Goal: Book appointment/travel/reservation

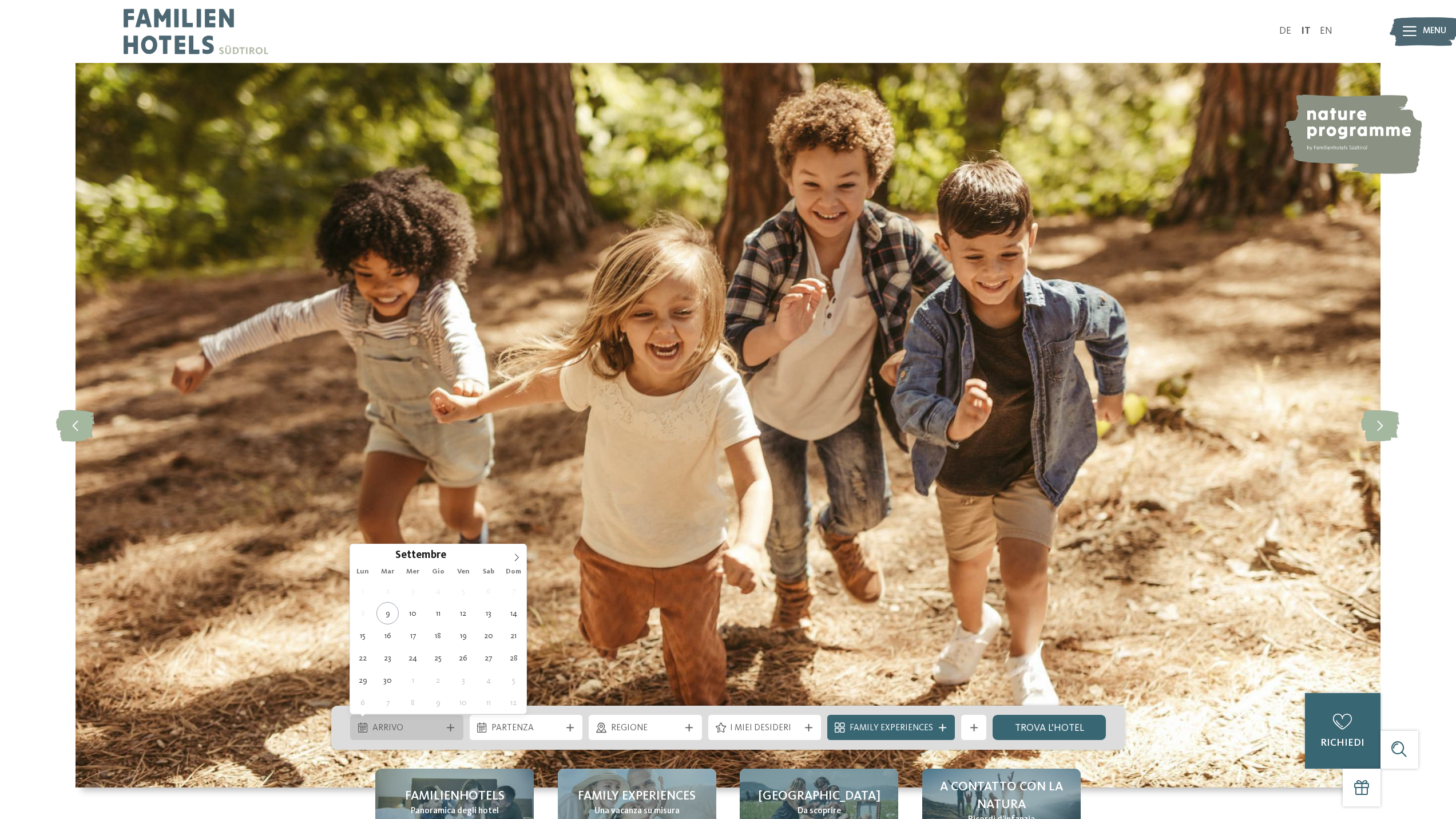
click at [406, 722] on span "Arrivo" at bounding box center [407, 728] width 69 height 13
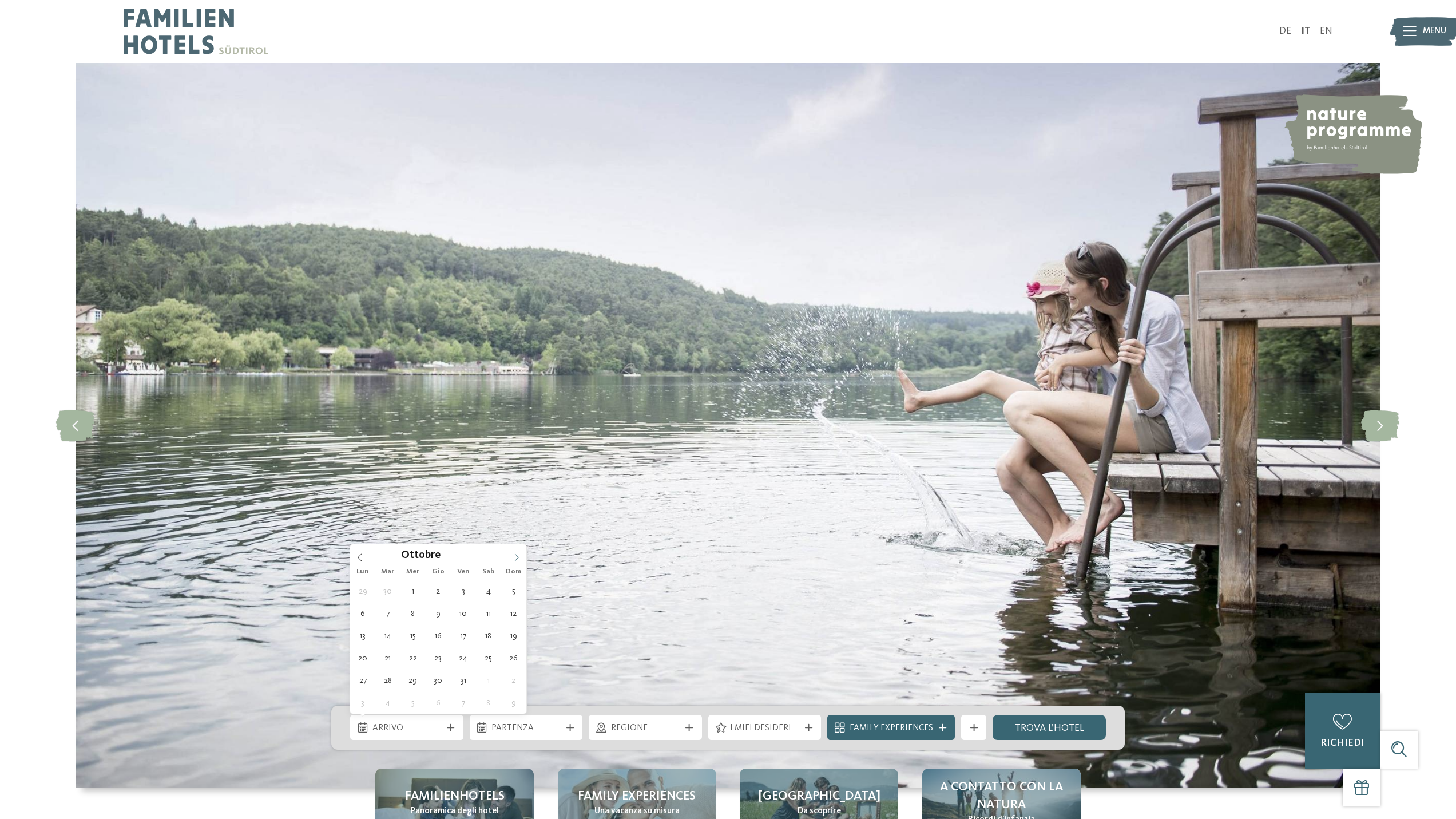
click at [515, 554] on icon at bounding box center [516, 557] width 4 height 7
type input "****"
click at [515, 554] on icon at bounding box center [516, 557] width 4 height 7
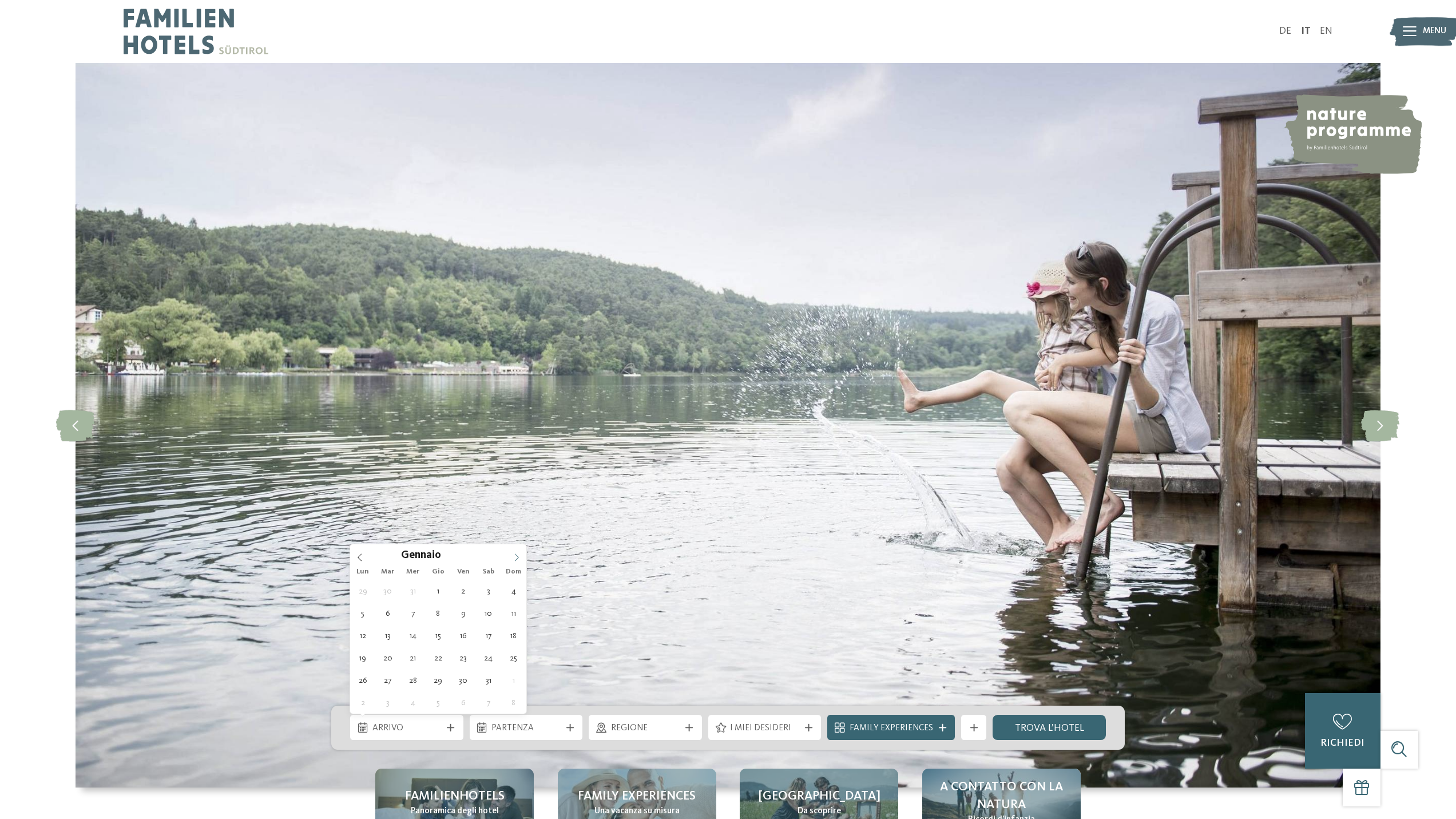
click at [515, 554] on icon at bounding box center [516, 557] width 4 height 7
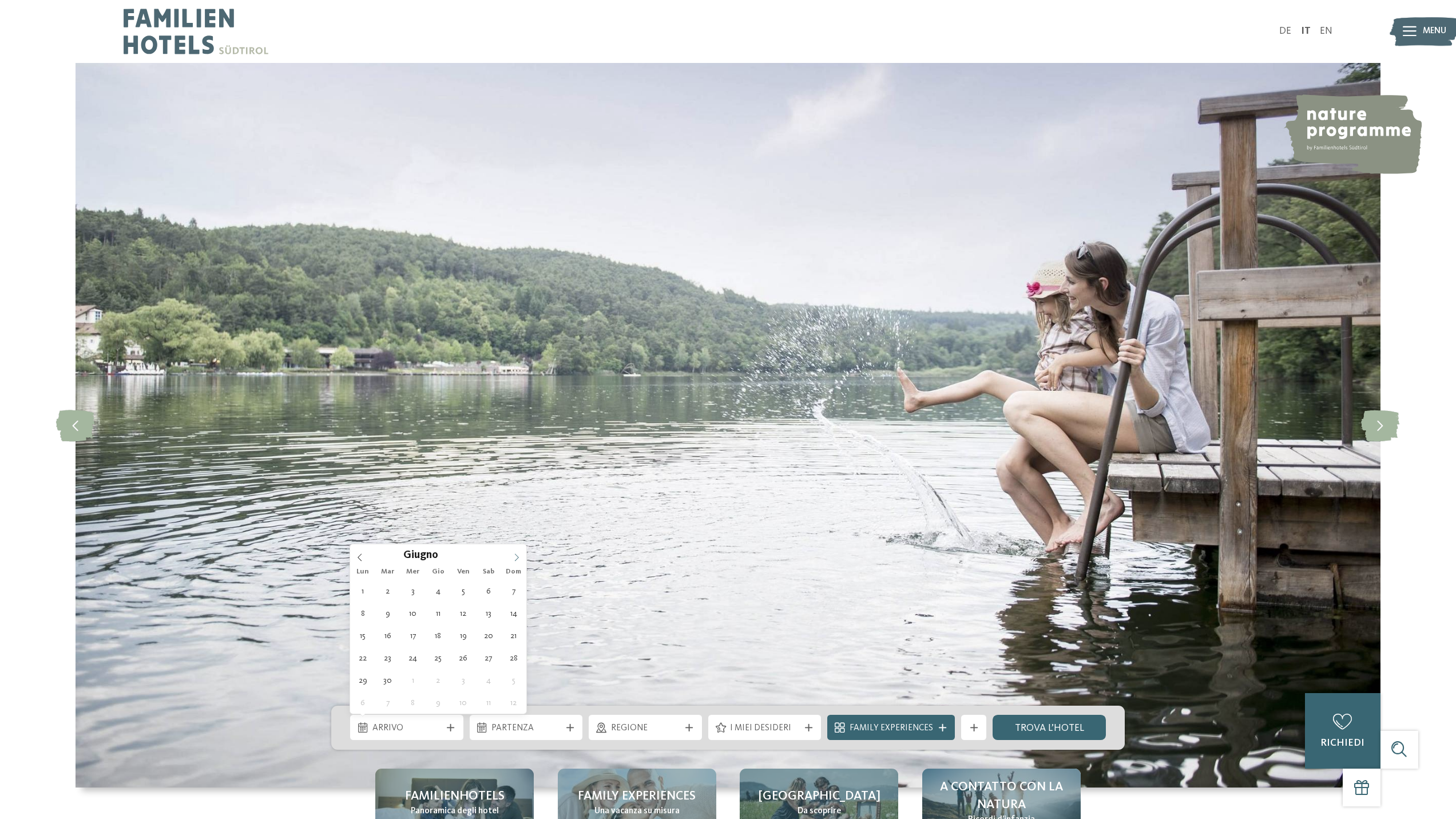
click at [515, 563] on span at bounding box center [516, 554] width 20 height 20
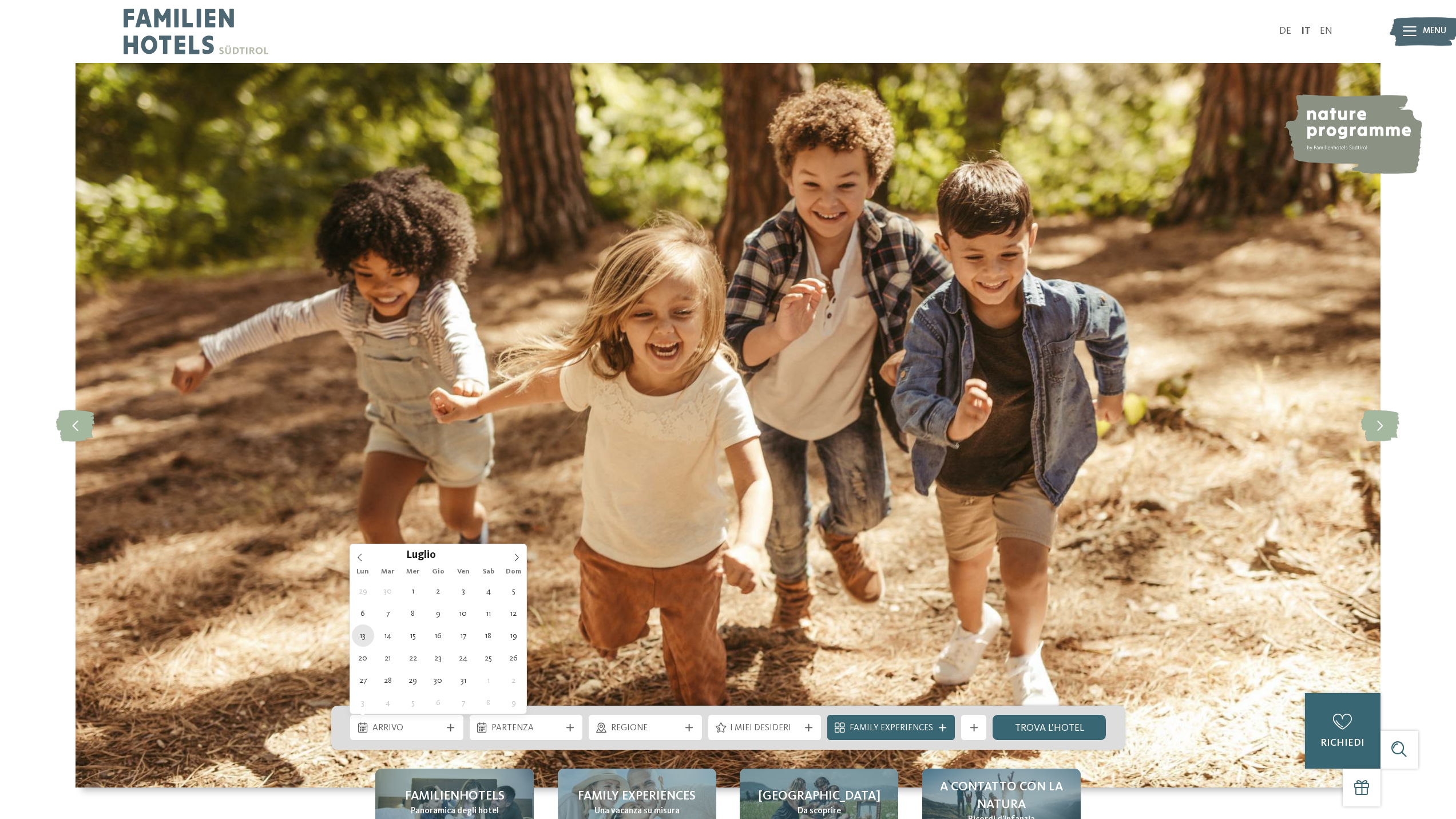
type div "13.07.2026"
type input "****"
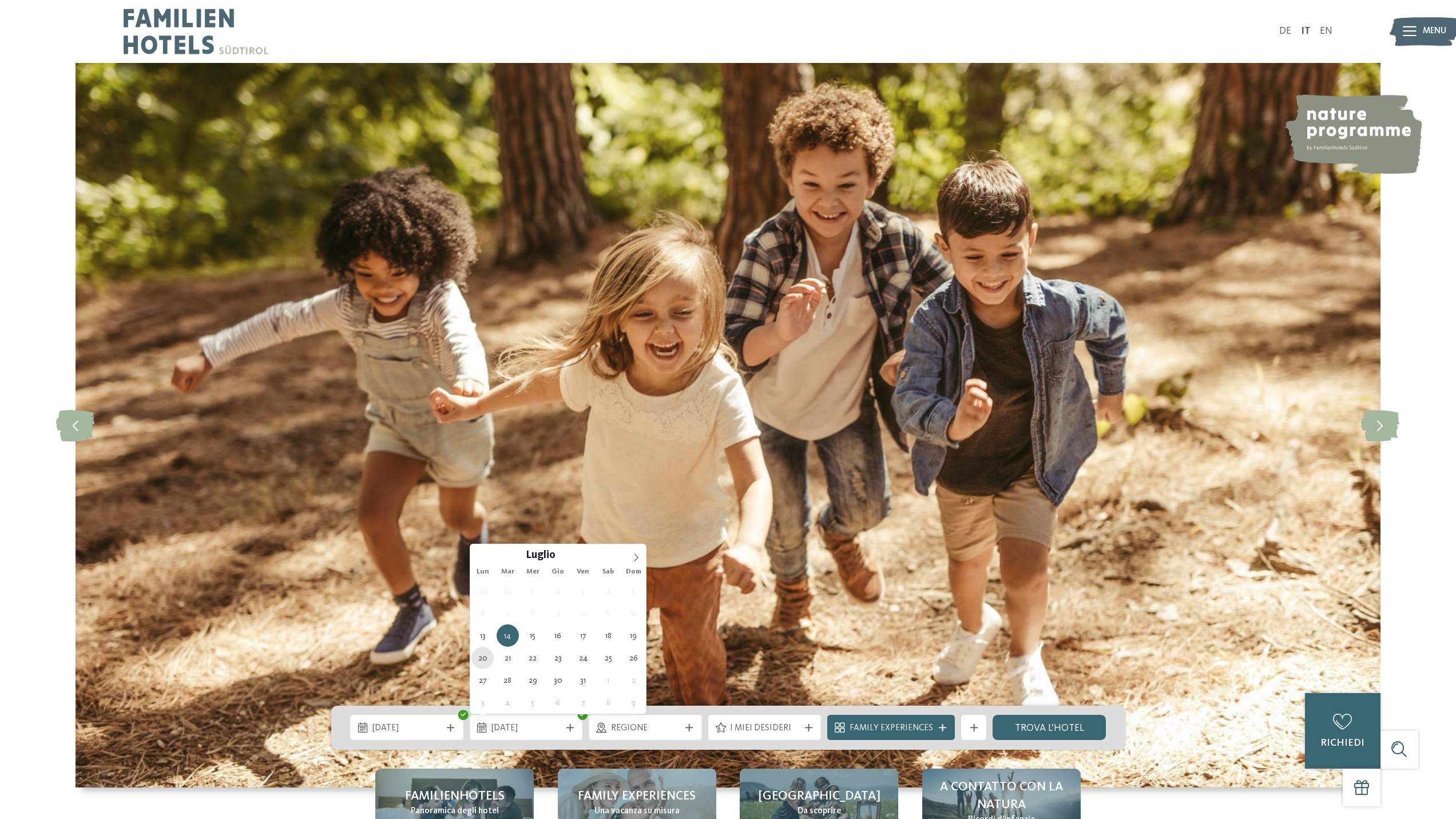
type div "20.07.2026"
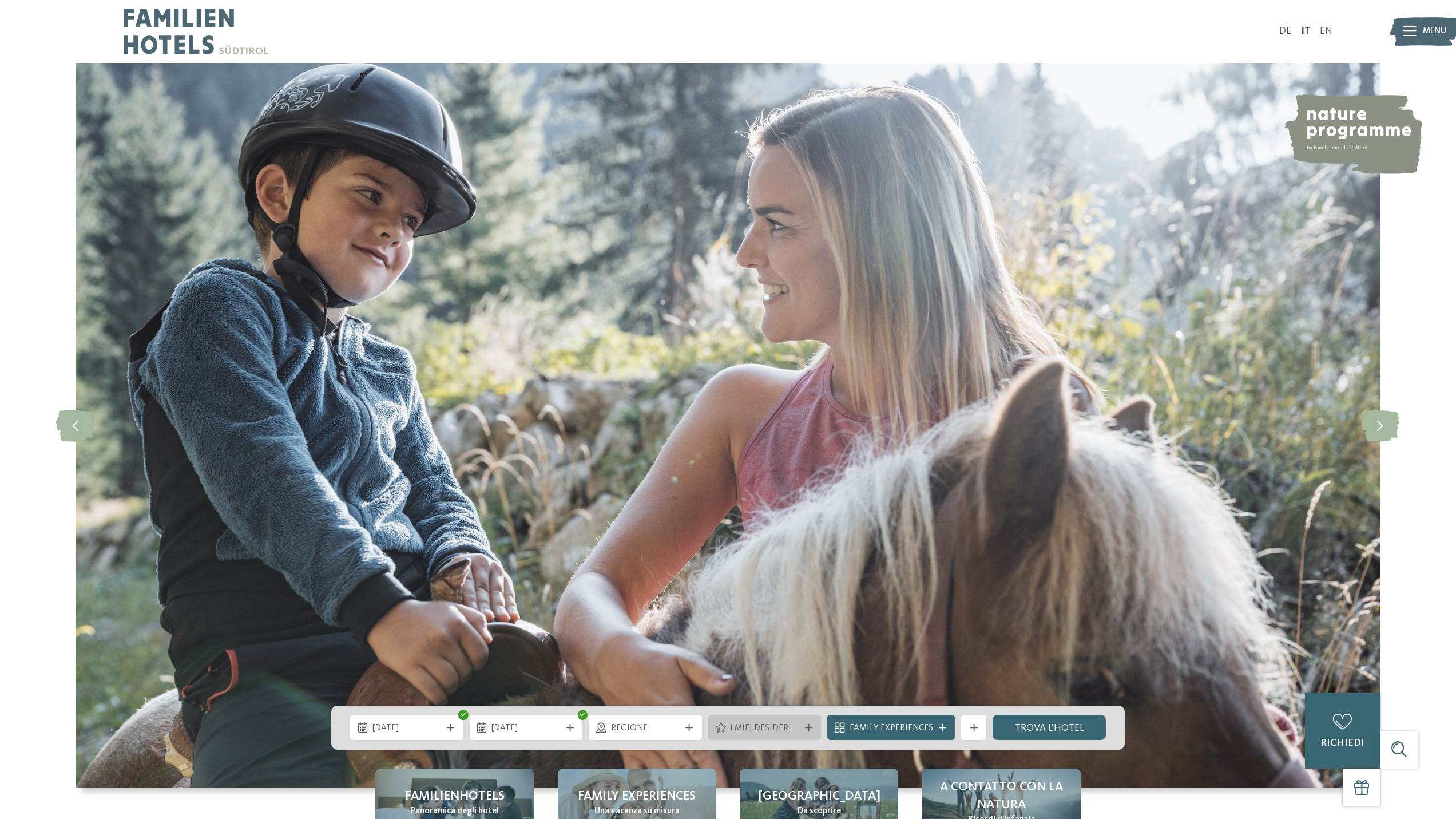
click at [807, 716] on div "I miei desideri" at bounding box center [765, 728] width 114 height 25
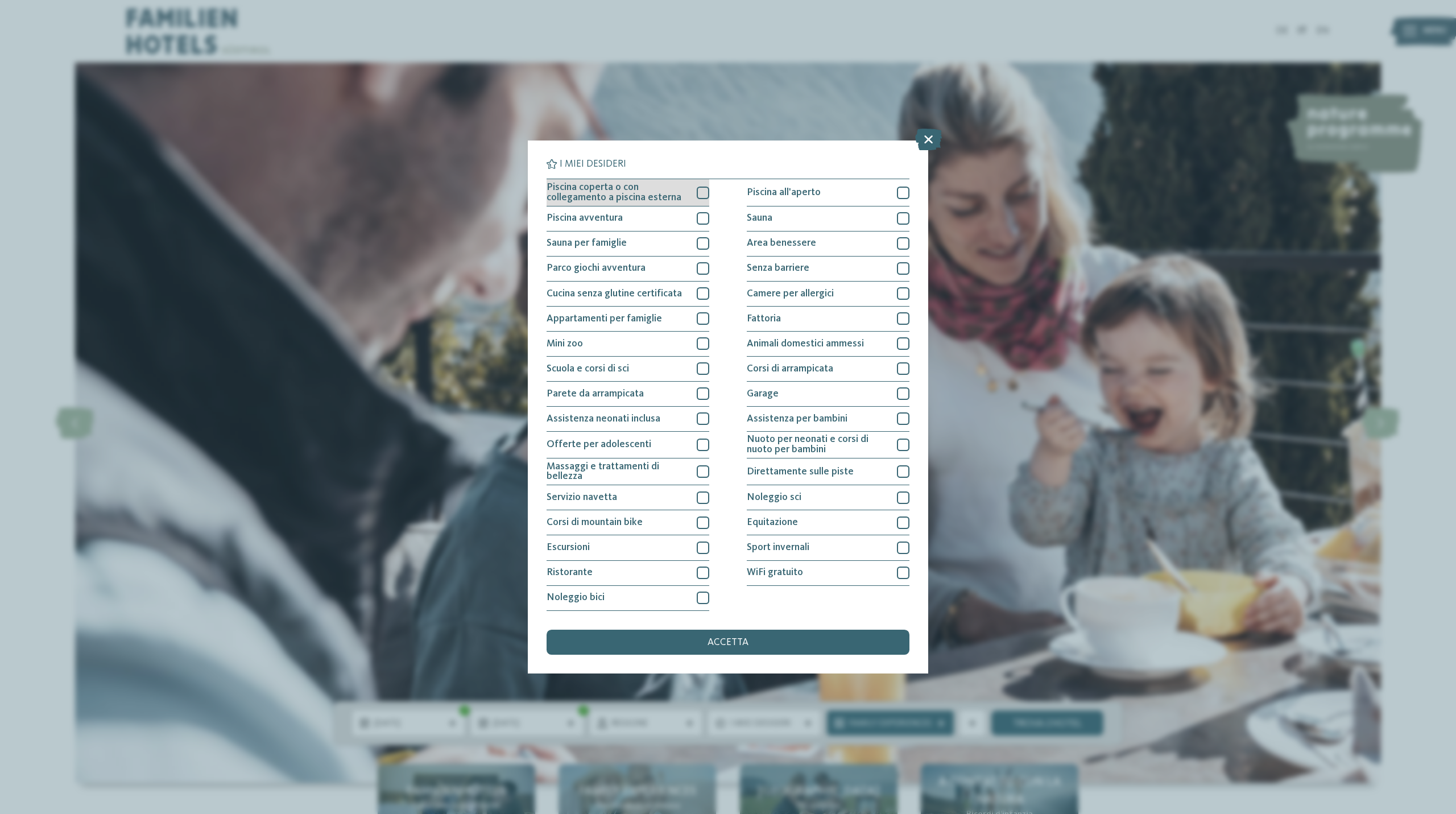
click at [695, 183] on div "Piscina coperta o con collegamento a piscina esterna" at bounding box center [628, 193] width 163 height 27
click at [698, 219] on div at bounding box center [703, 218] width 12 height 12
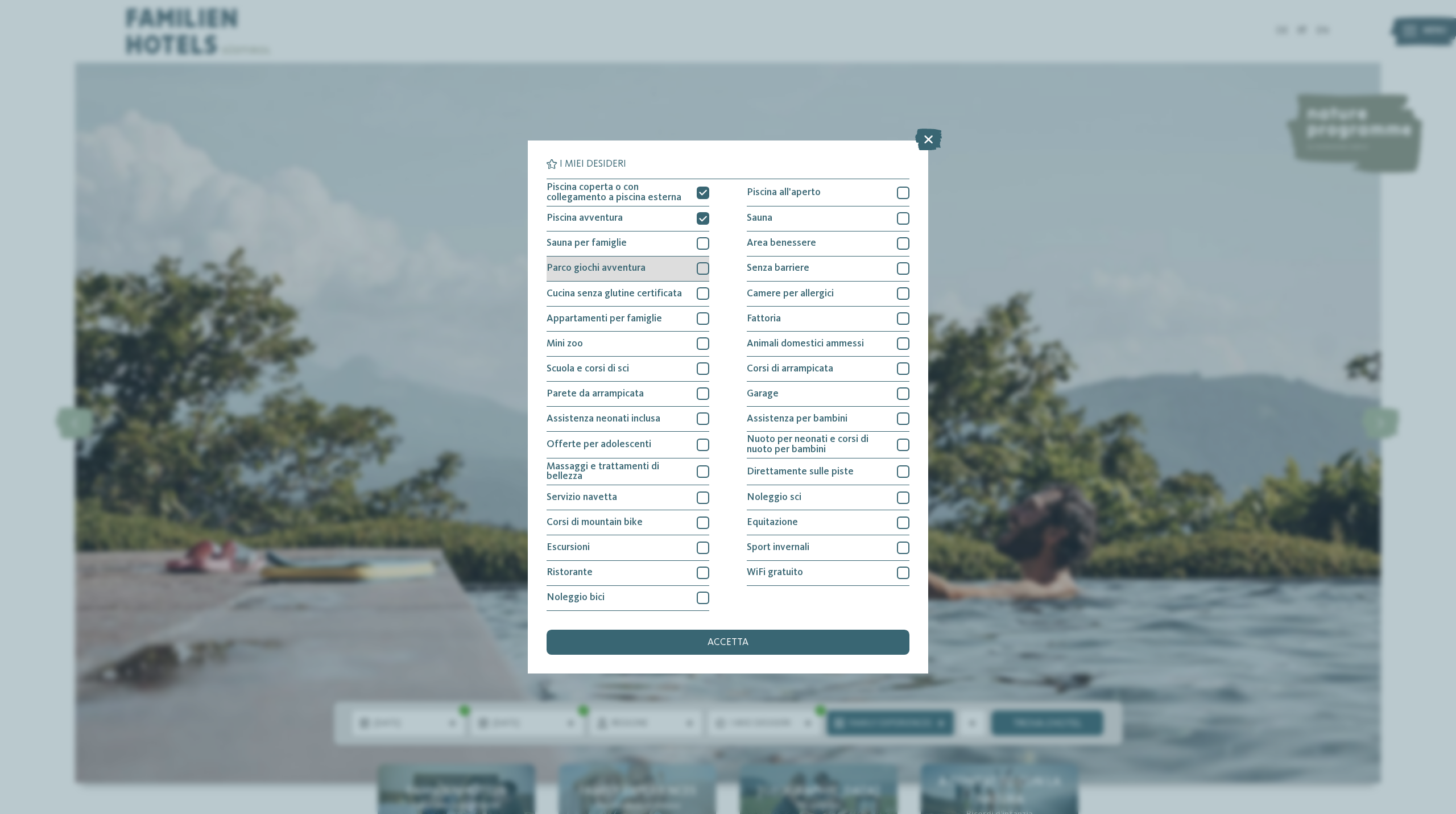
click at [589, 279] on div "Parco giochi avventura" at bounding box center [628, 269] width 163 height 25
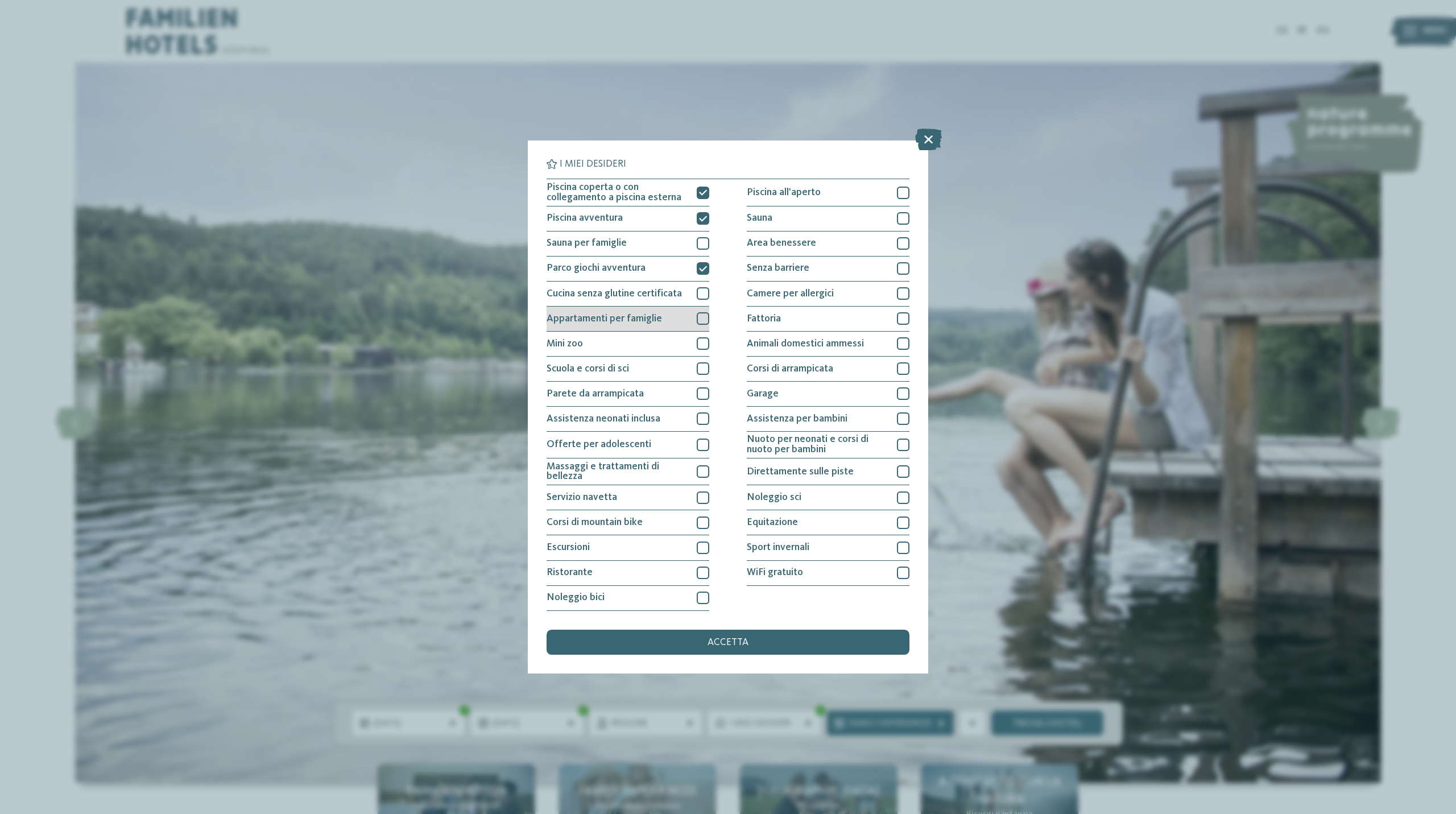
click at [705, 324] on div at bounding box center [703, 318] width 12 height 12
click at [723, 642] on span "accetta" at bounding box center [728, 642] width 41 height 10
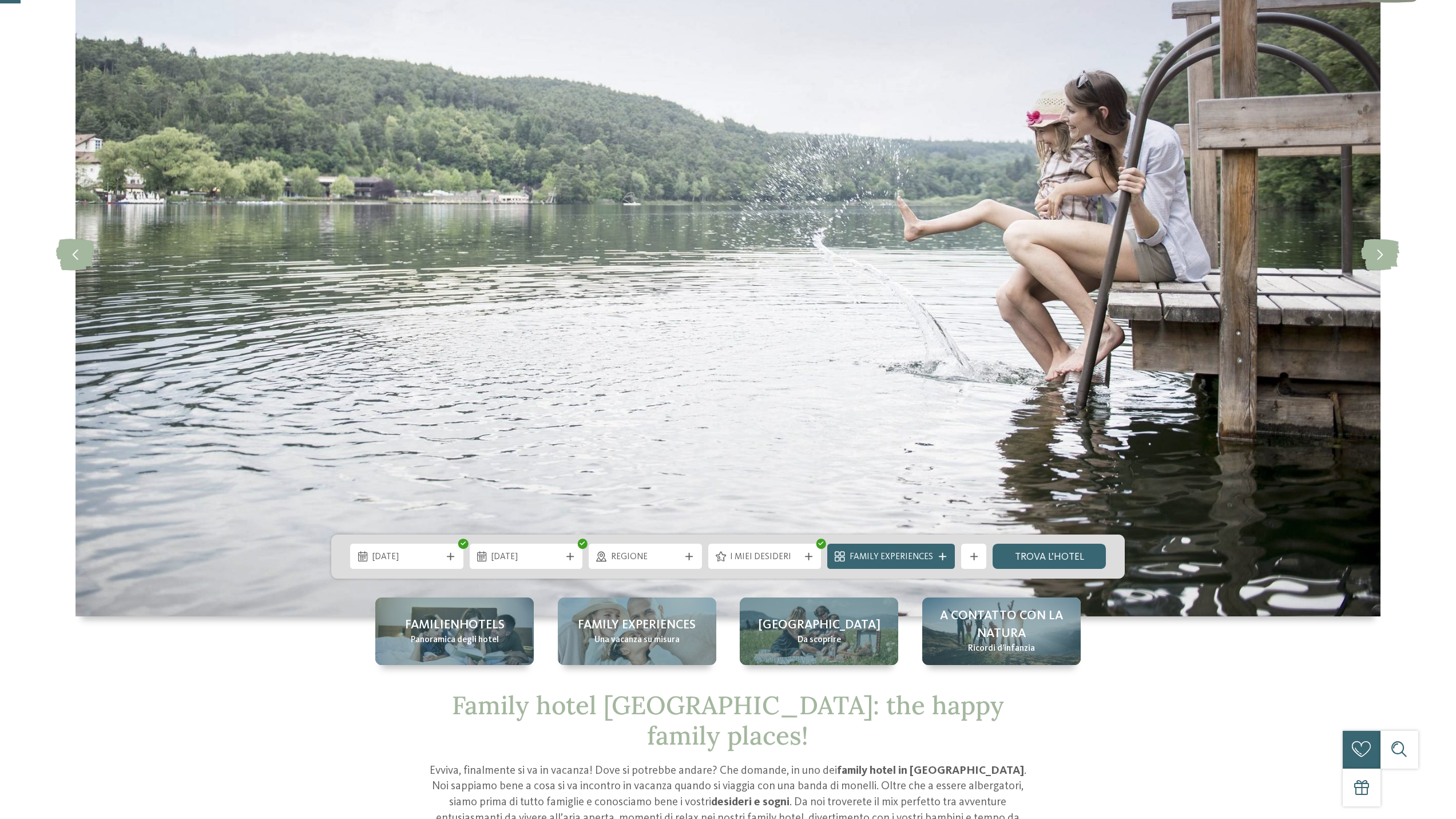
scroll to position [229, 0]
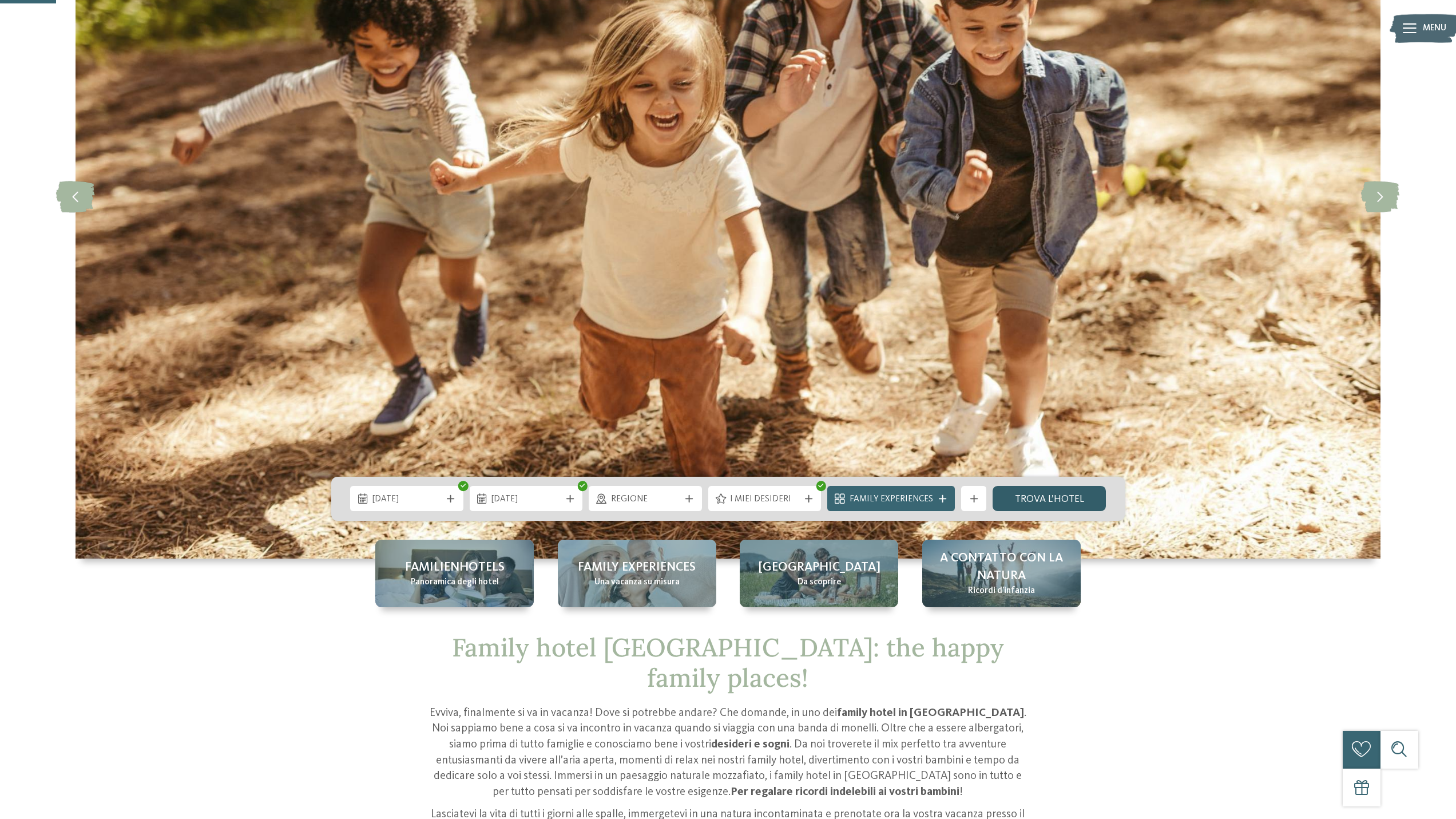
click at [1037, 503] on link "trova l’hotel" at bounding box center [1050, 499] width 114 height 25
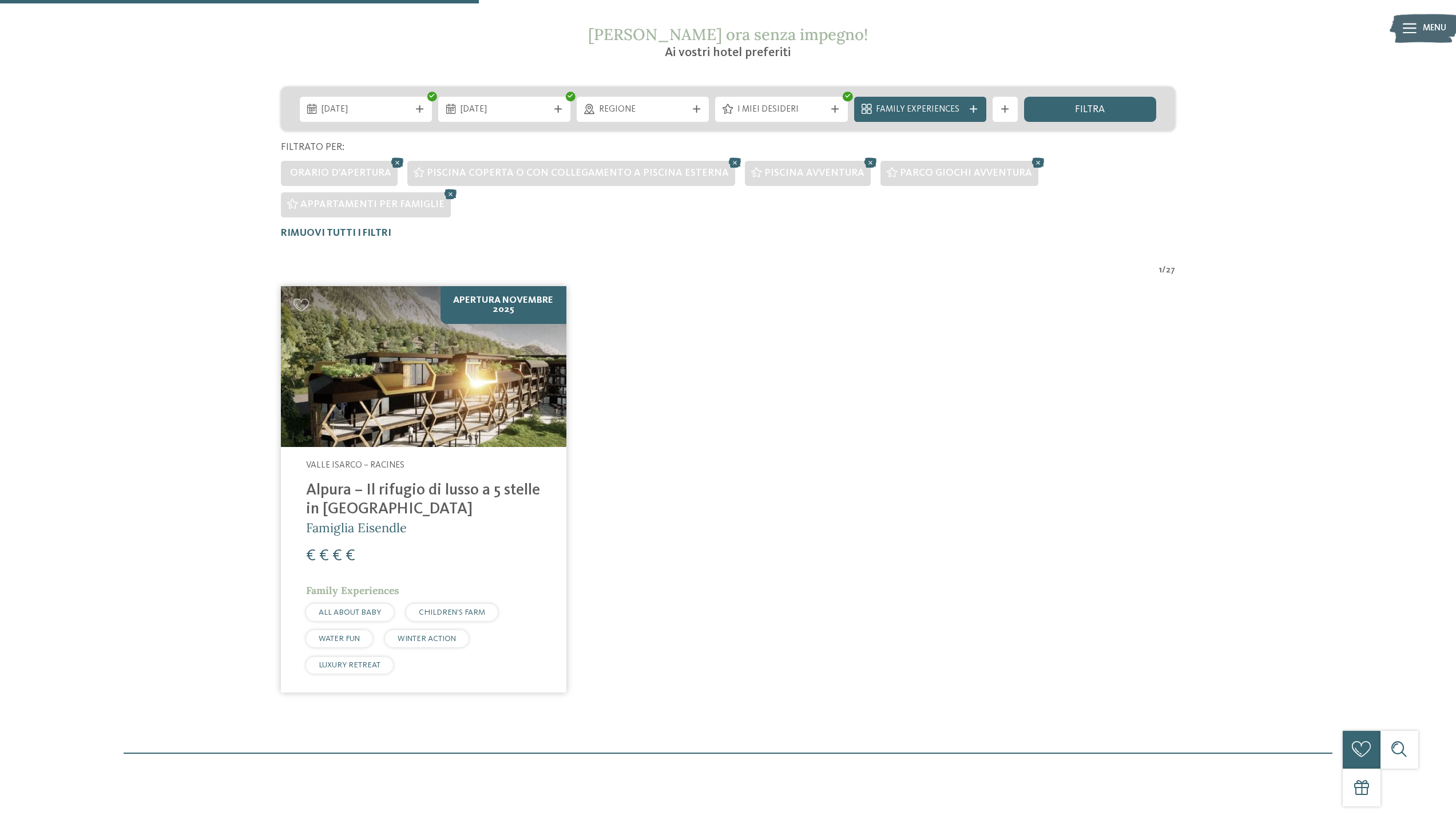
scroll to position [222, 0]
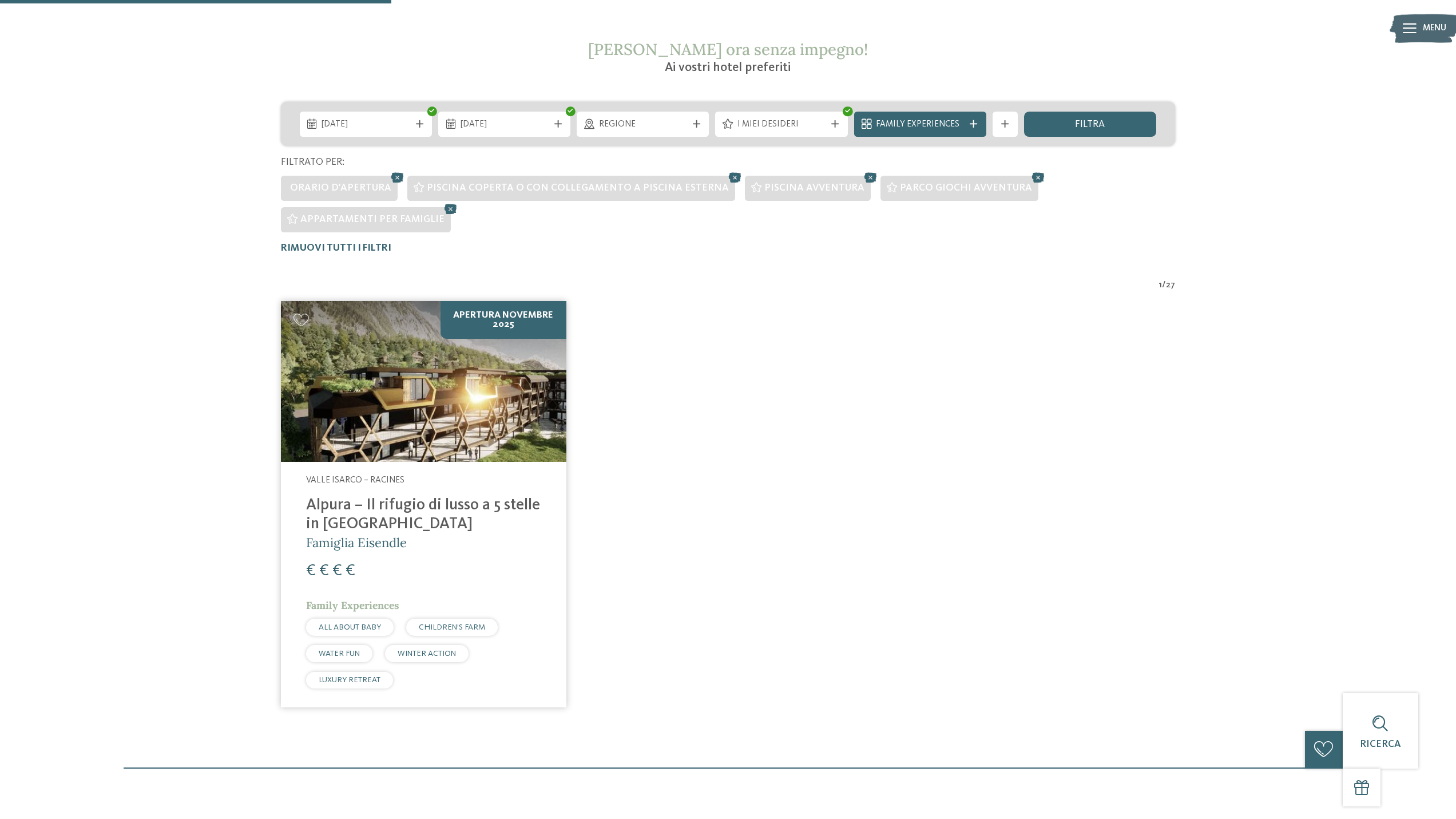
click at [407, 403] on img at bounding box center [424, 381] width 286 height 161
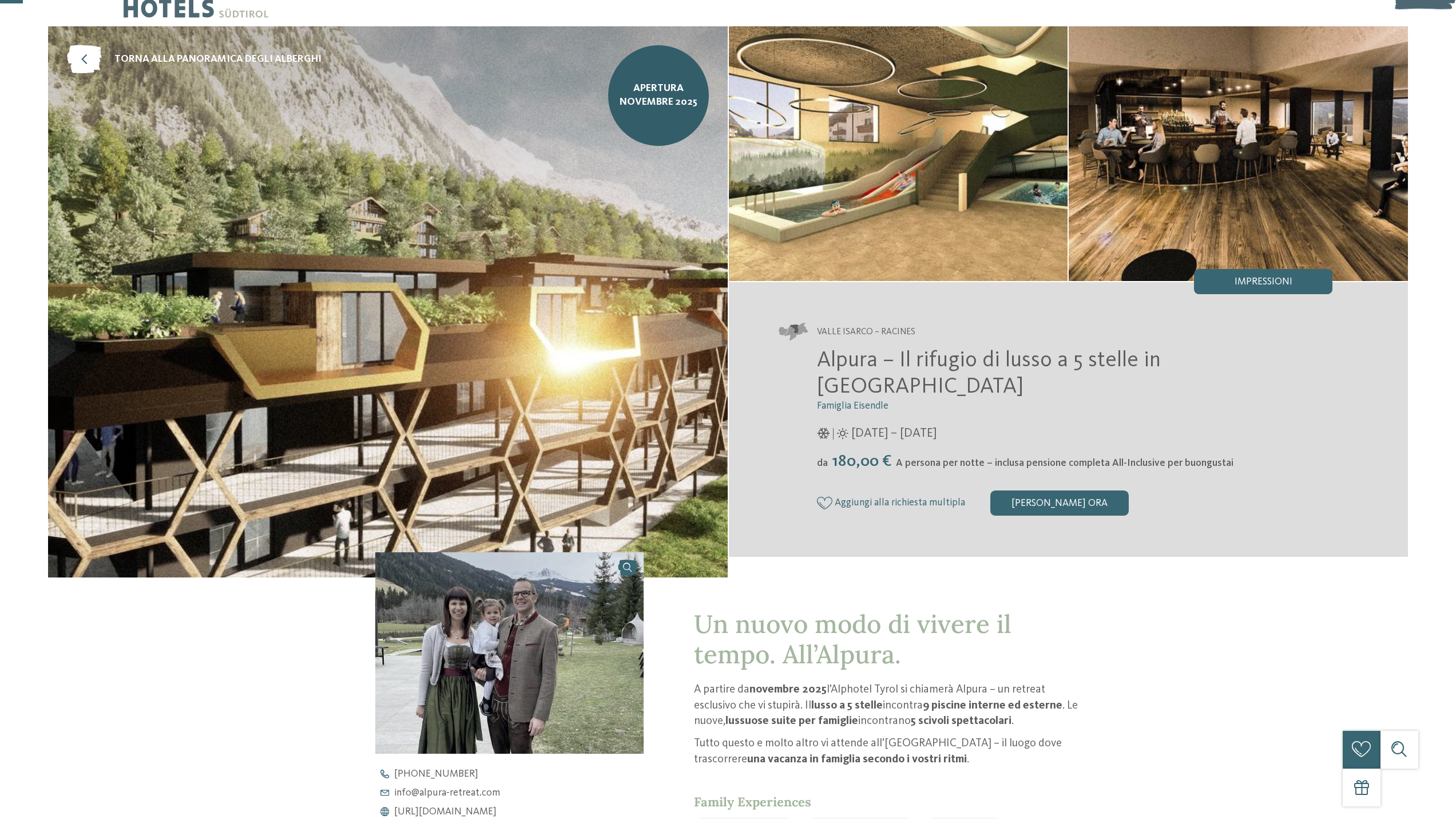
scroll to position [57, 0]
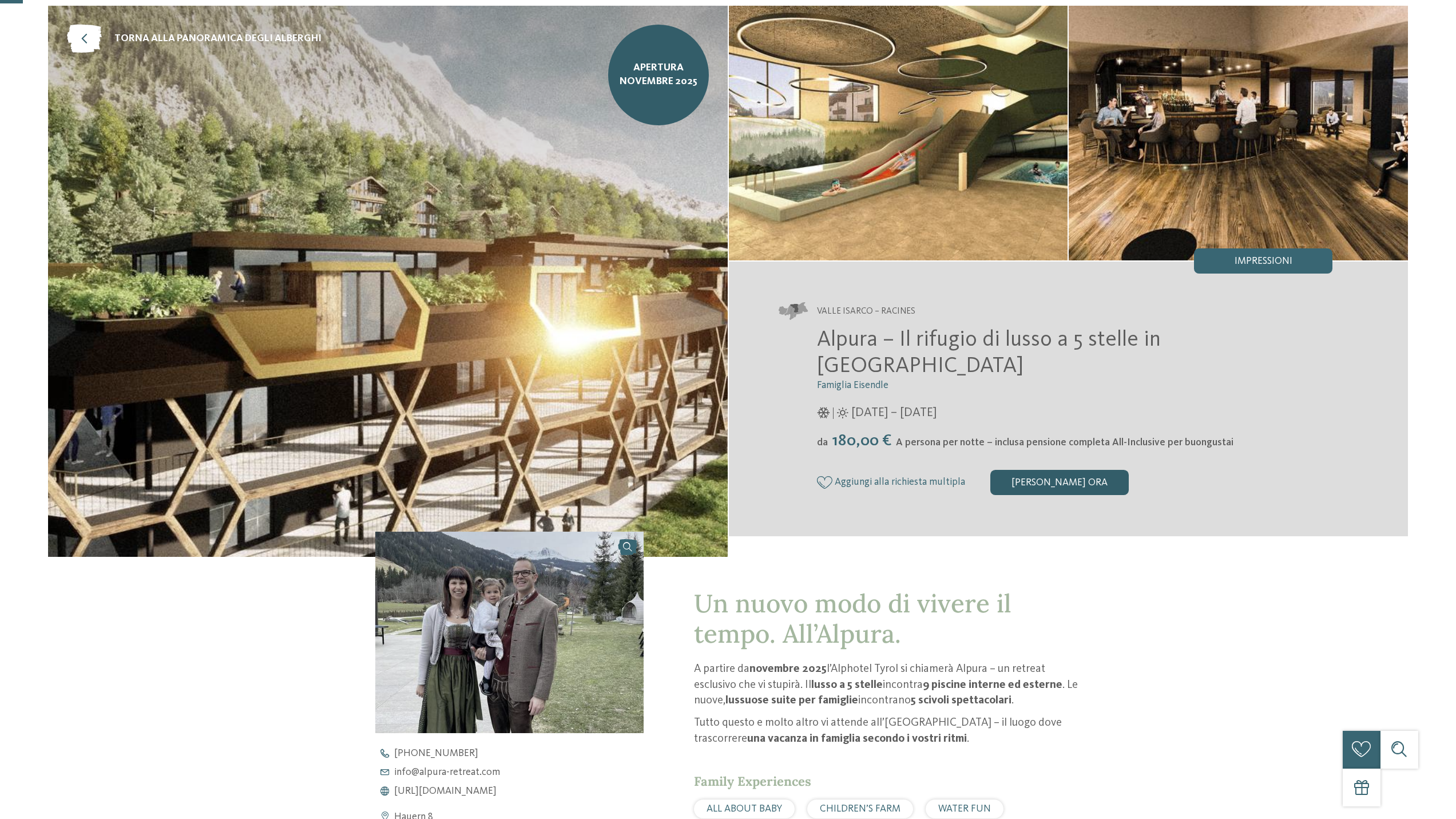
click at [1029, 476] on div "Richiedi ora" at bounding box center [1060, 482] width 139 height 25
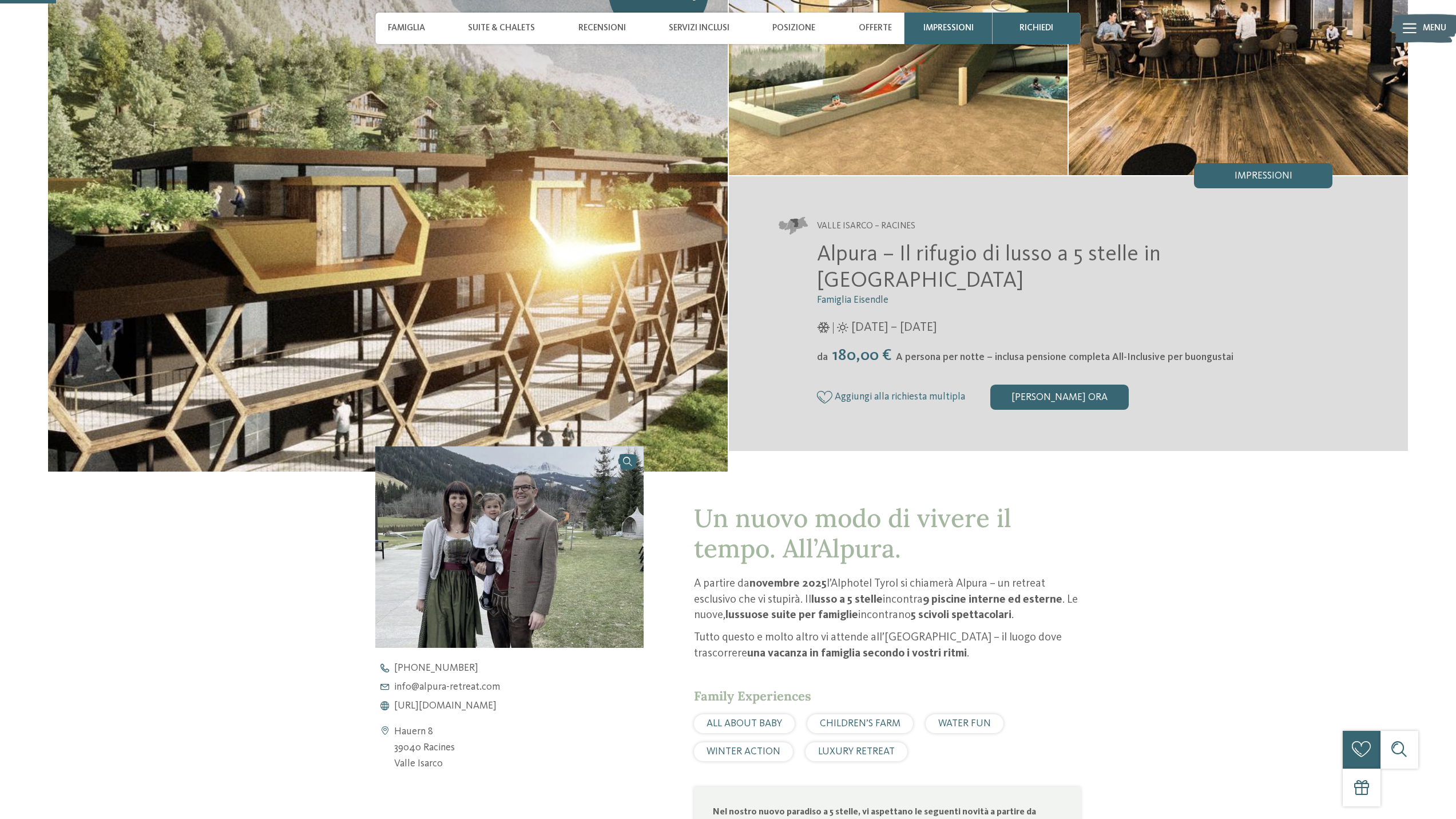
scroll to position [0, 0]
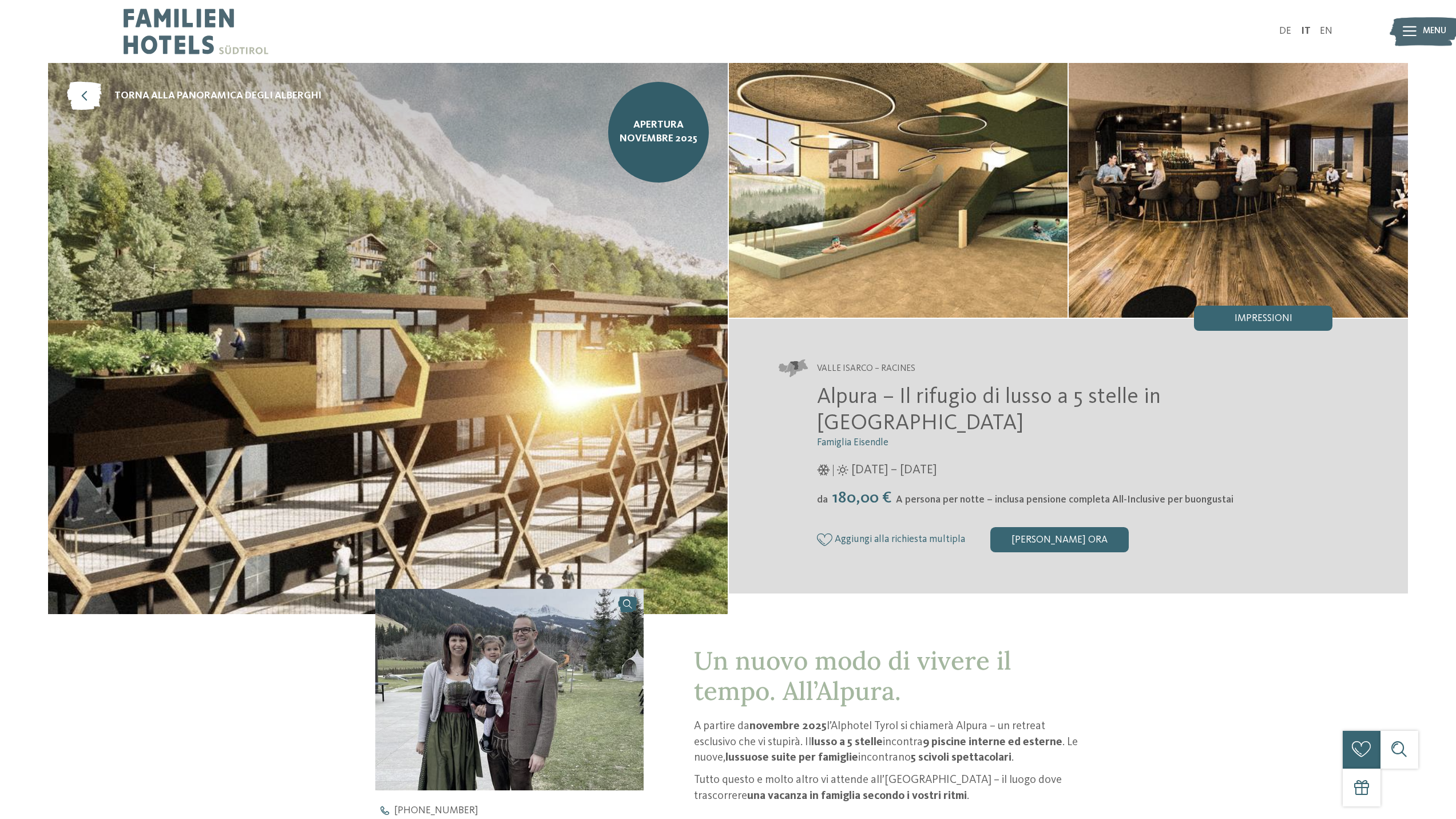
click at [191, 46] on img at bounding box center [196, 31] width 145 height 63
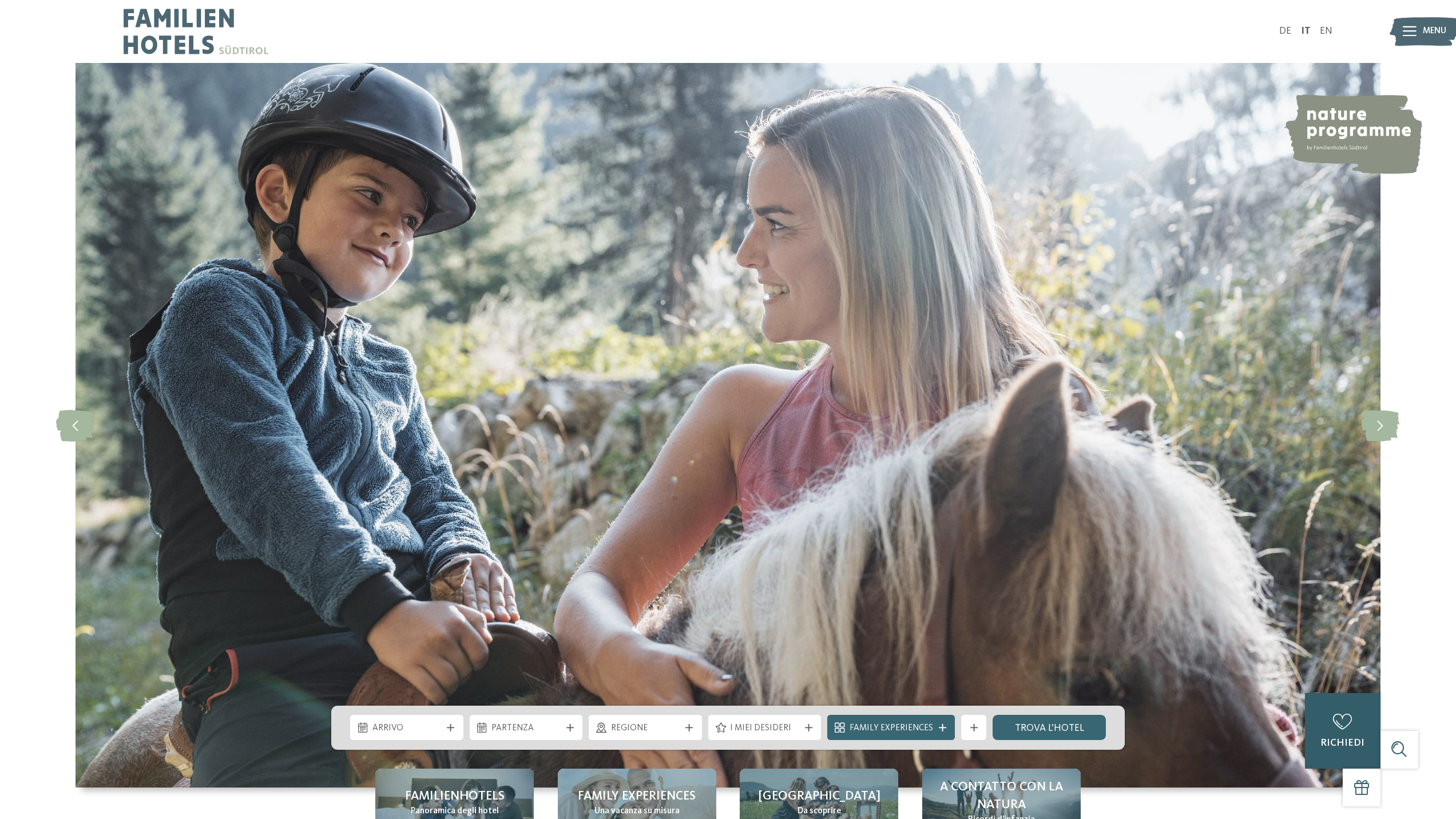
click at [1351, 729] on icon at bounding box center [1342, 722] width 19 height 16
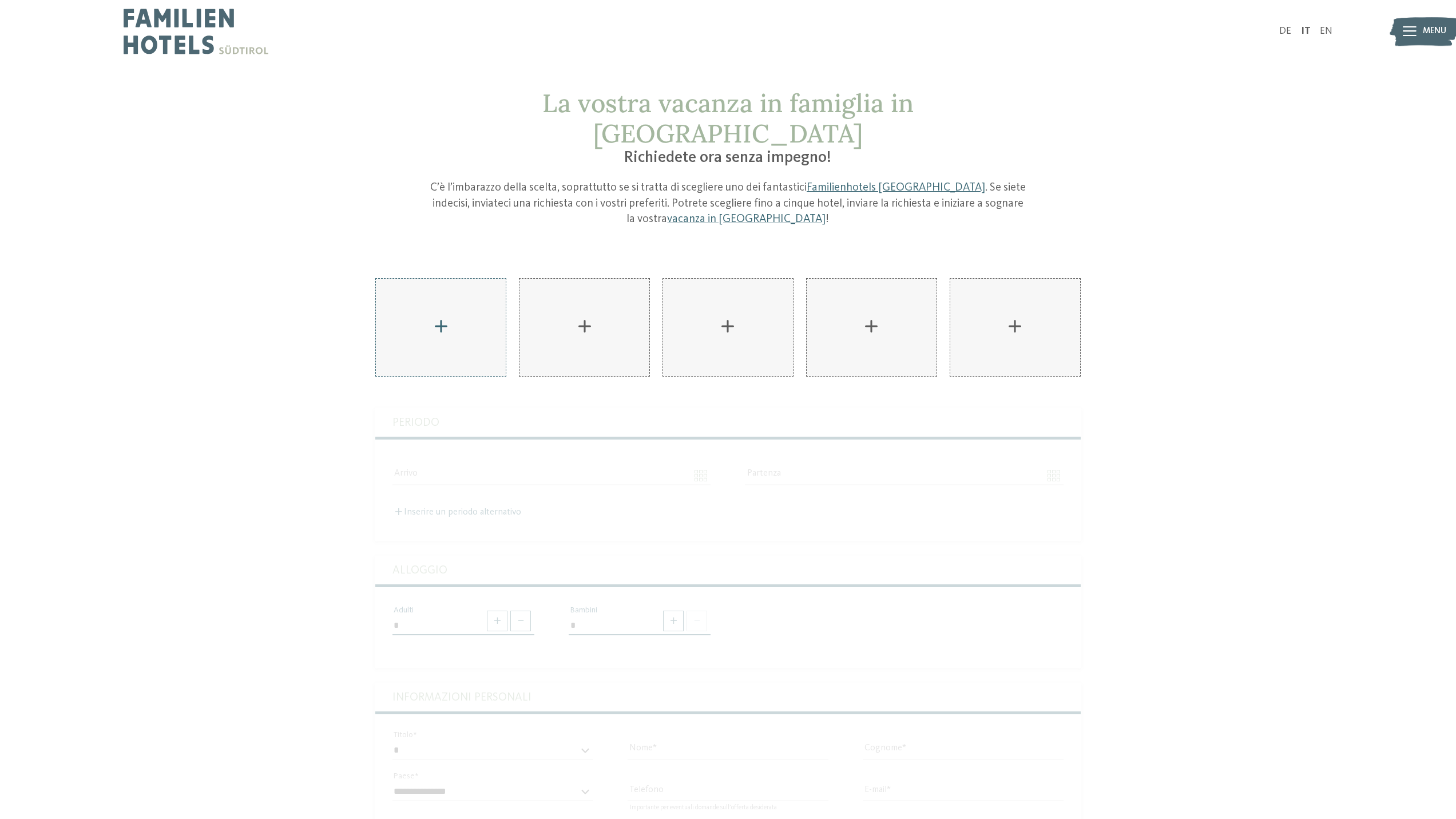
click at [434, 293] on div "AKI Family Resort PLOSE aggiungere" at bounding box center [441, 327] width 130 height 97
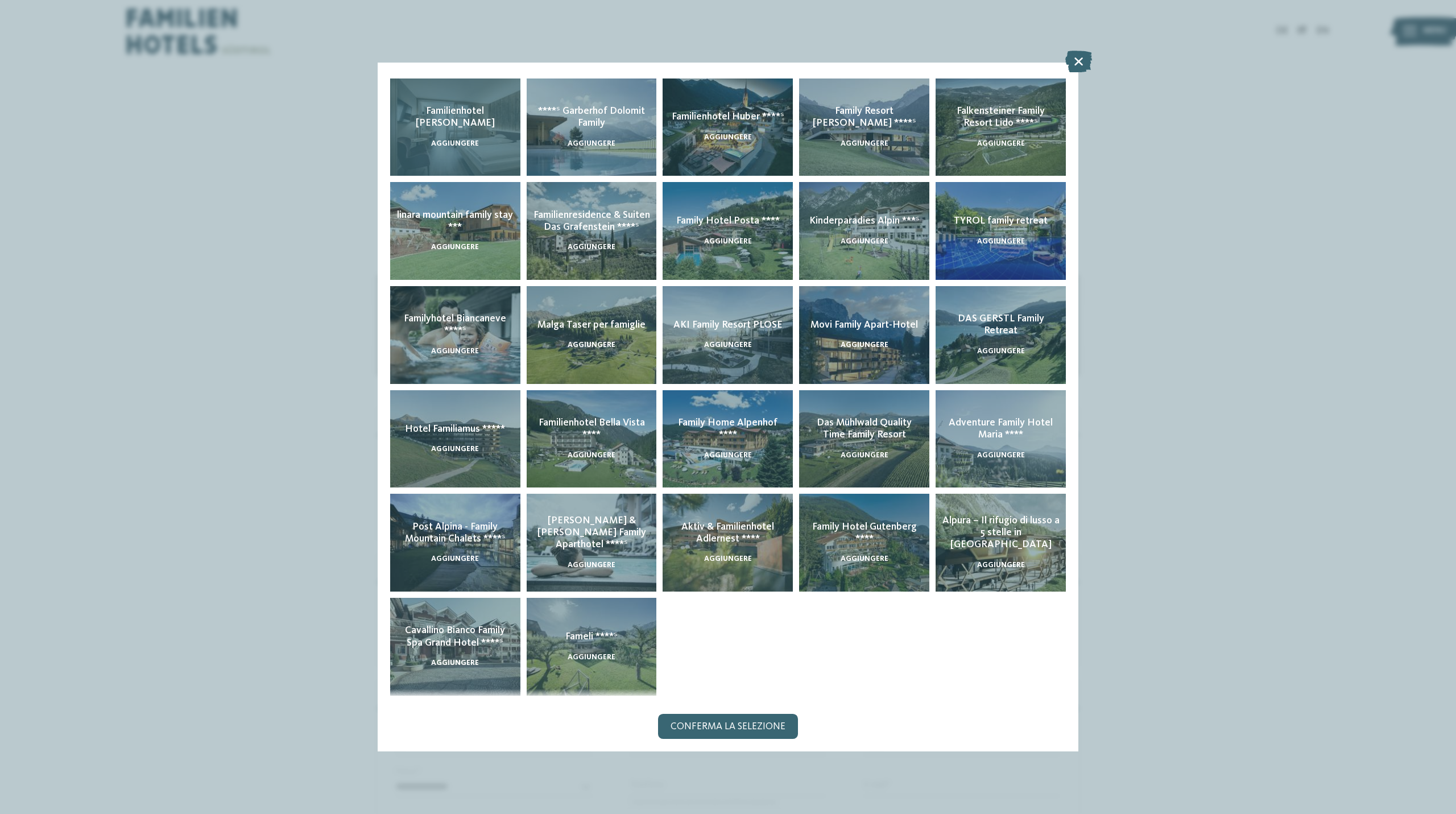
click at [452, 120] on span "Familienhotel [PERSON_NAME]" at bounding box center [455, 117] width 79 height 21
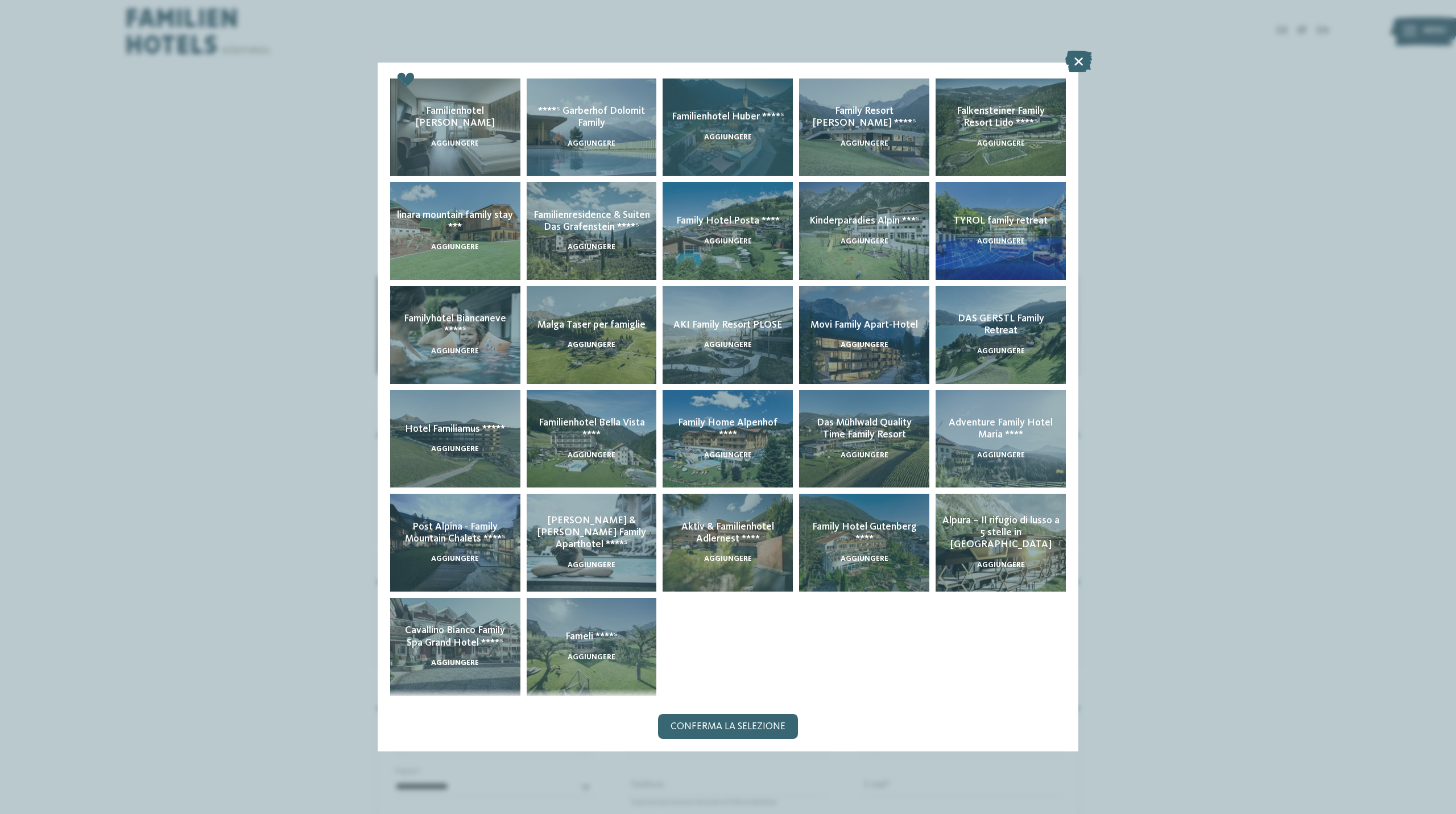
click at [736, 125] on div "Familienhotel [PERSON_NAME] ****ˢ aggiungere" at bounding box center [727, 127] width 130 height 98
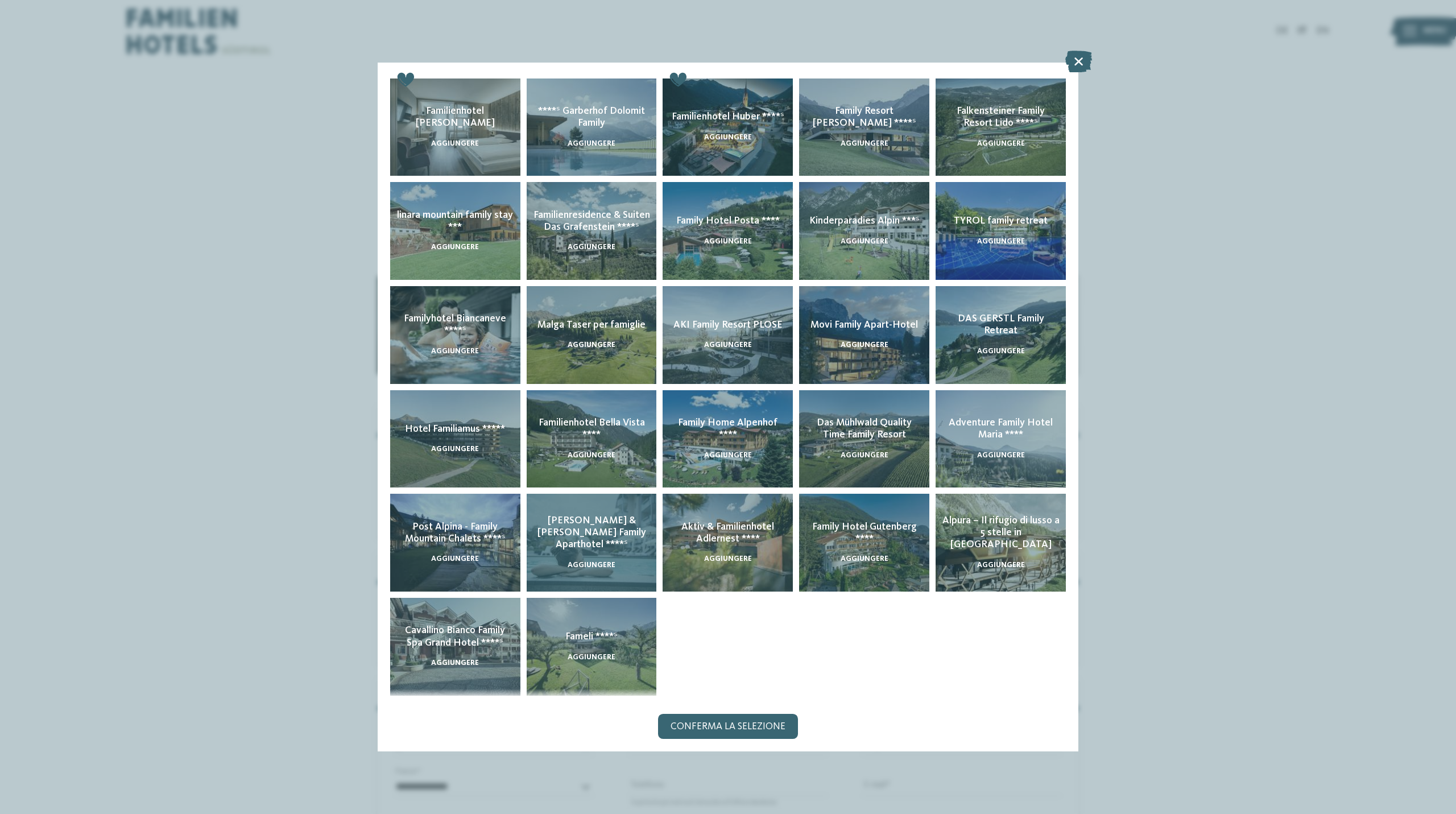
click at [604, 541] on div "[PERSON_NAME] & [PERSON_NAME] Family Aparthotel ****ˢ aggiungere" at bounding box center [591, 542] width 130 height 98
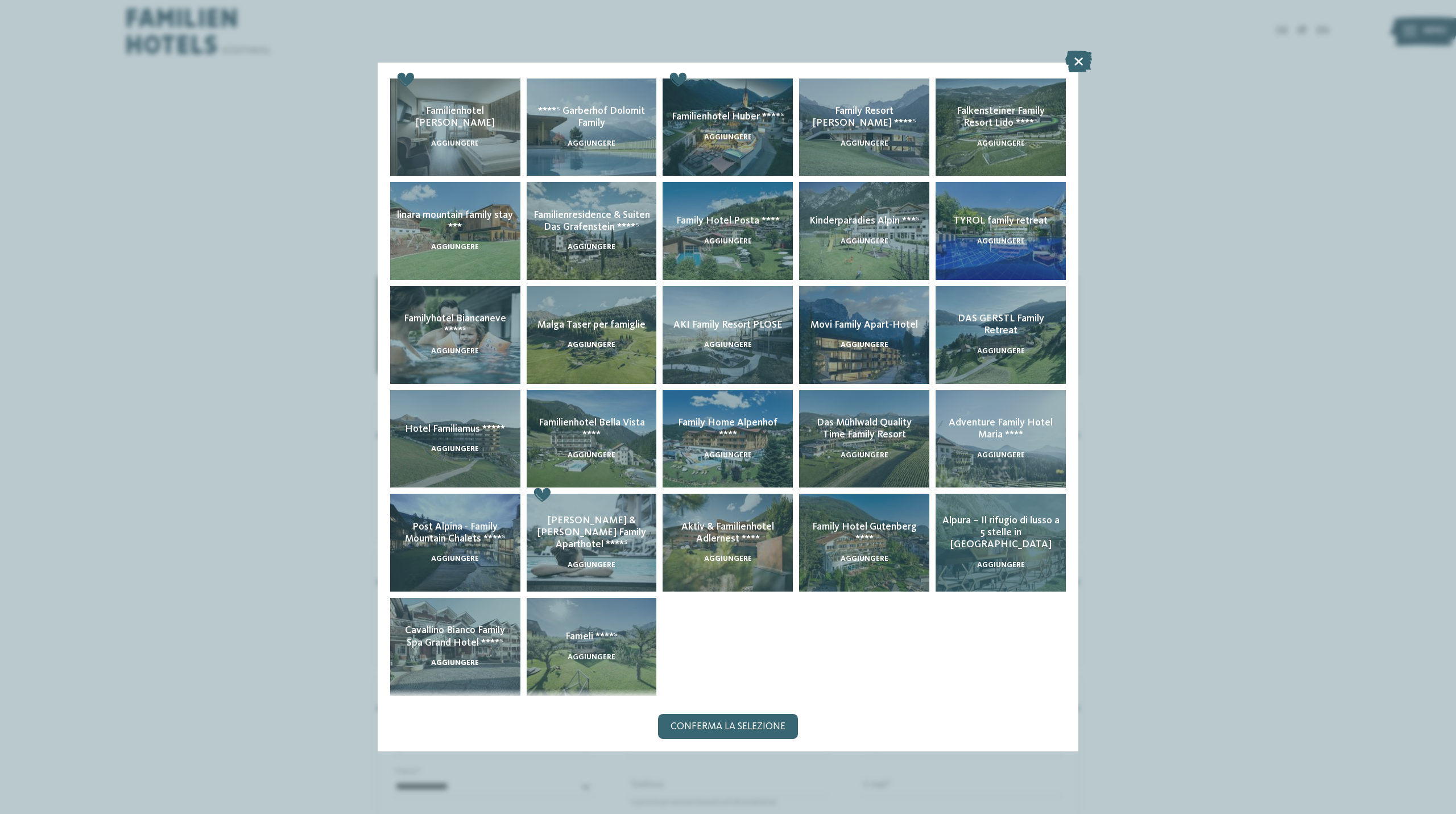
click at [1046, 550] on div "Alpura – Il rifugio di lusso a 5 stelle in [GEOGRAPHIC_DATA] aggiungere" at bounding box center [1001, 542] width 130 height 98
click at [759, 726] on span "Conferma la selezione" at bounding box center [727, 727] width 115 height 10
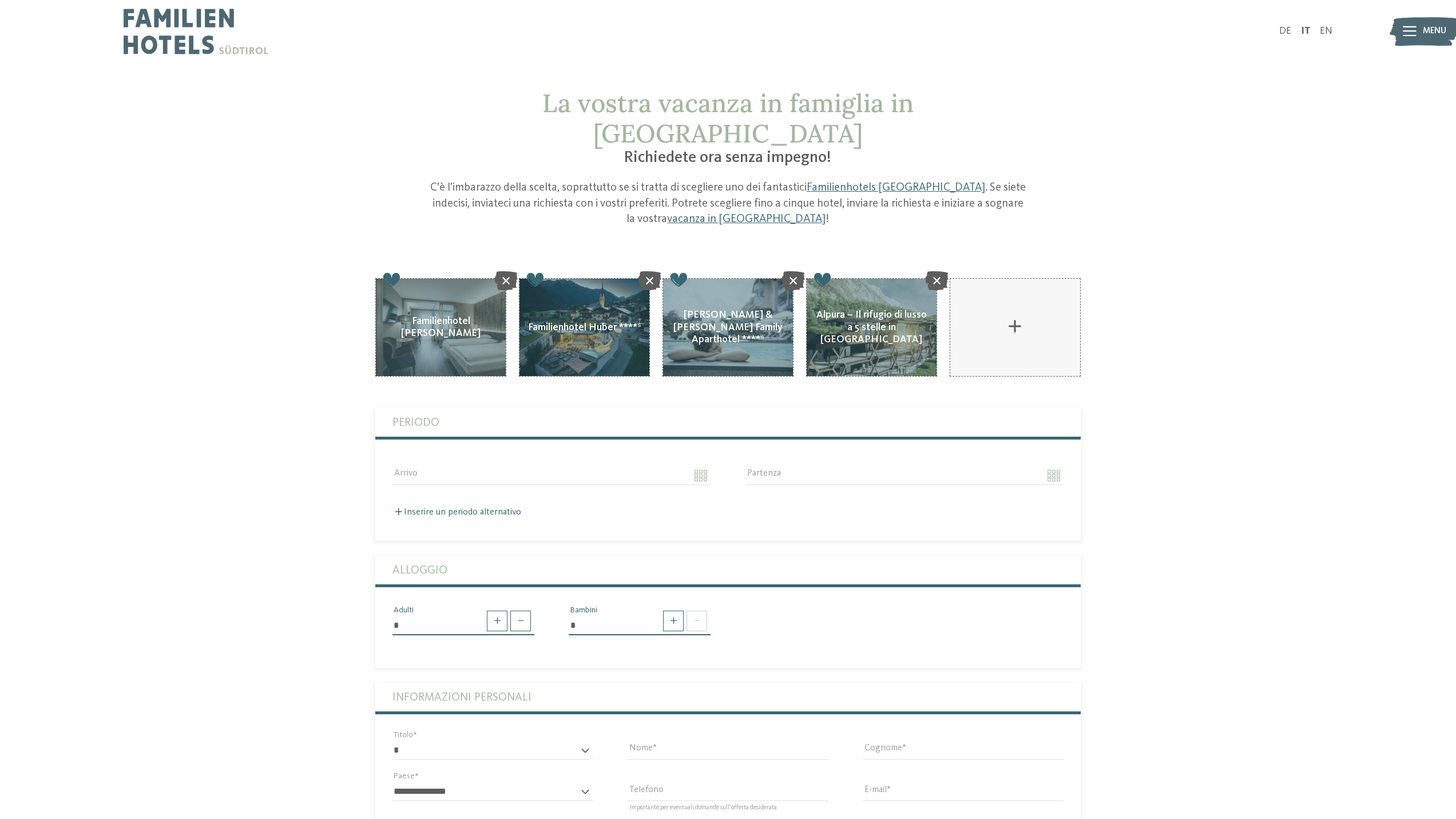
click at [426, 454] on div "Arrivo" at bounding box center [552, 475] width 353 height 41
click at [407, 448] on body "Solo un momento – il sito web sta caricando … DE IT" at bounding box center [728, 828] width 1456 height 1657
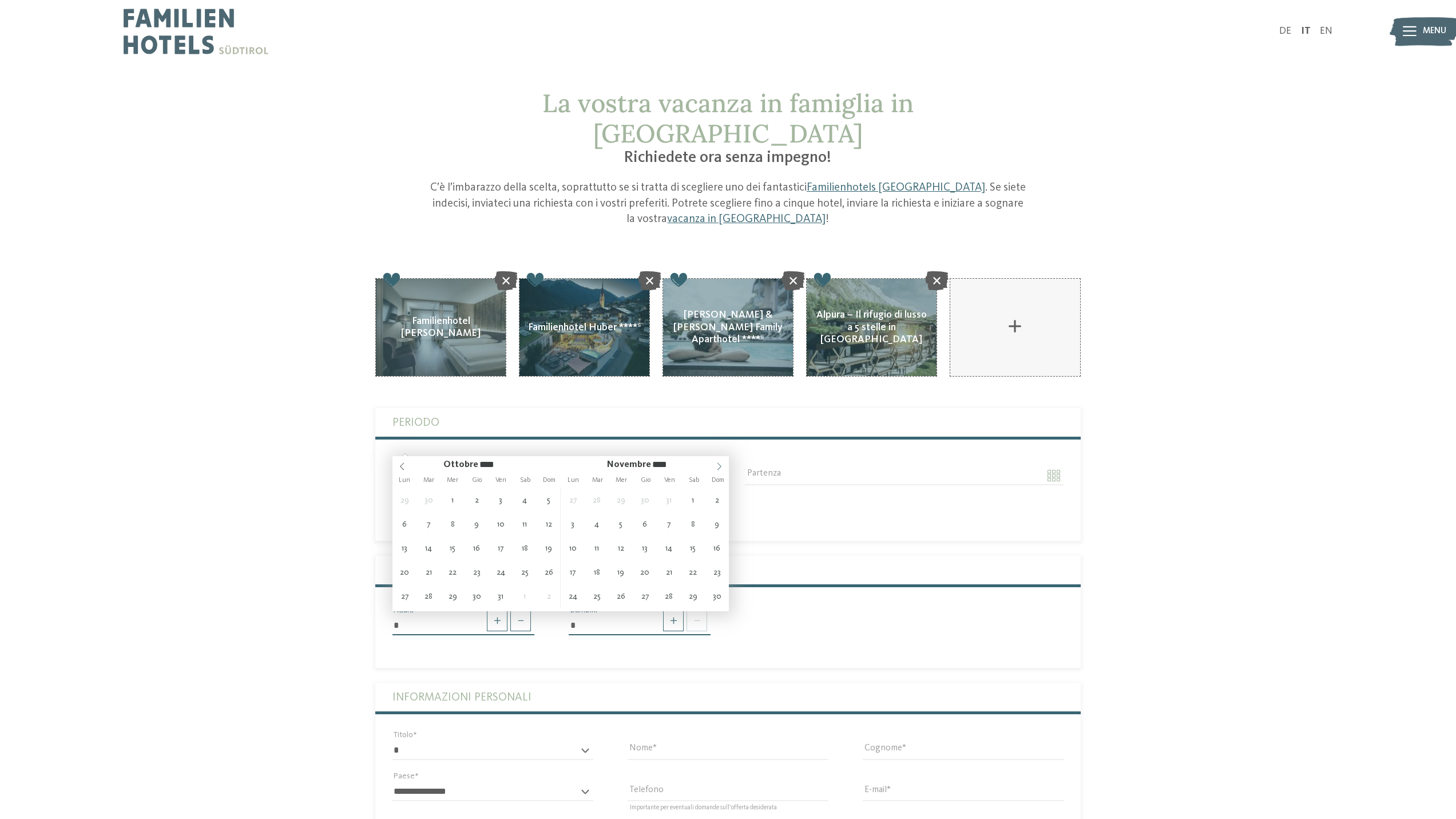
click at [714, 467] on span at bounding box center [719, 464] width 20 height 16
type input "****"
click at [714, 467] on span at bounding box center [719, 464] width 20 height 16
type input "****"
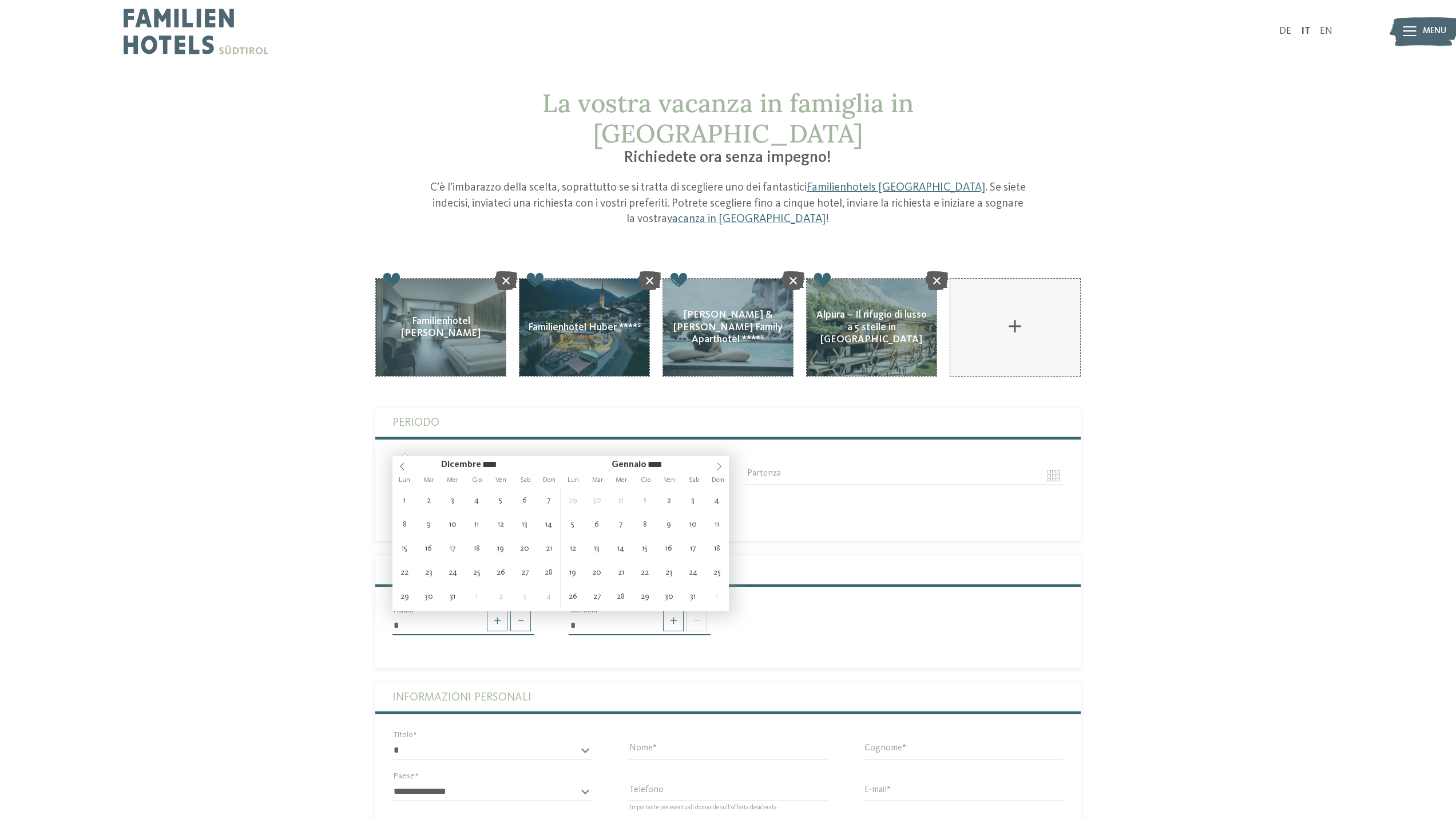
click at [714, 467] on span at bounding box center [719, 464] width 20 height 16
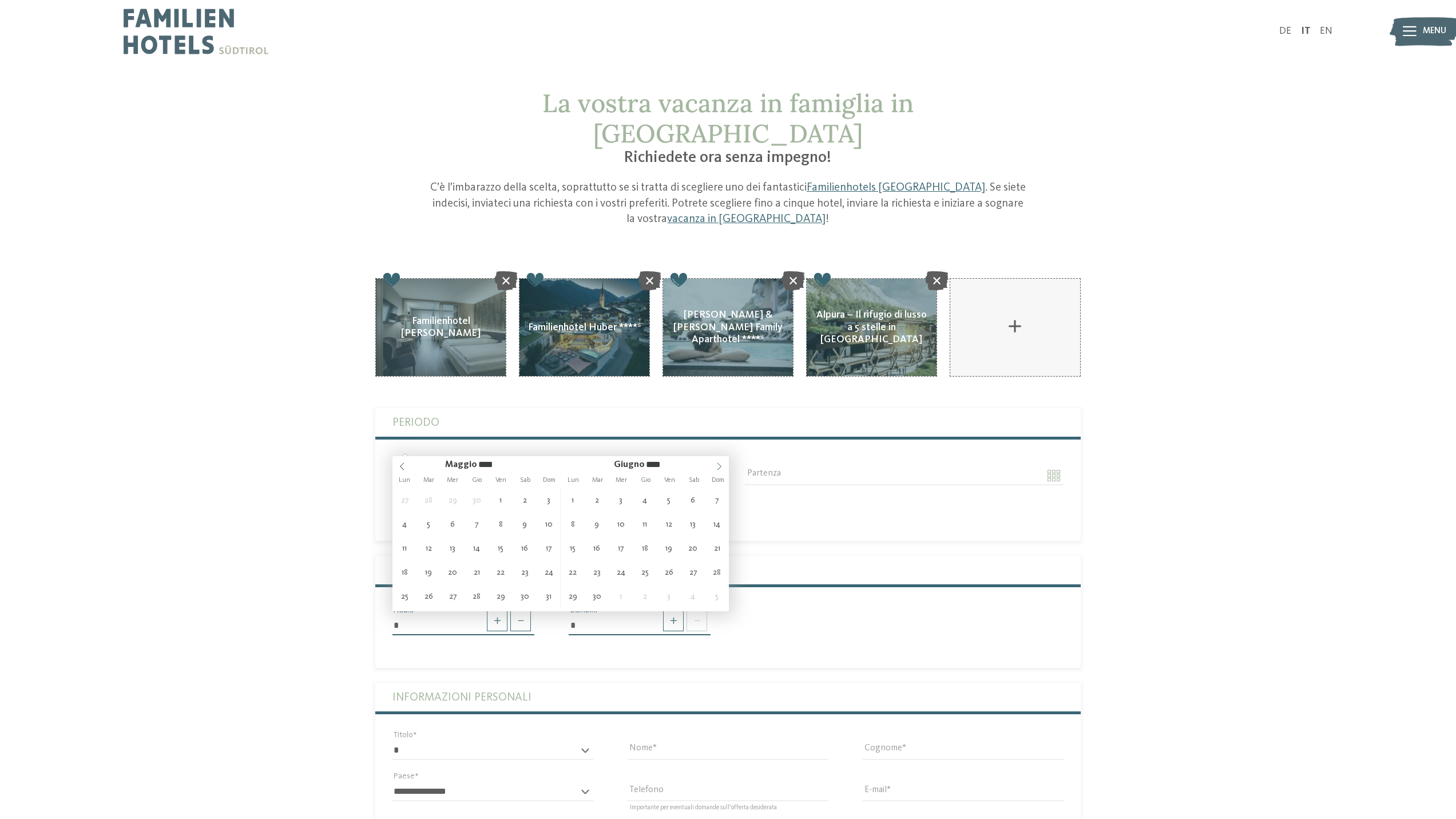
click at [714, 467] on span at bounding box center [719, 464] width 20 height 16
type input "**********"
type input "****"
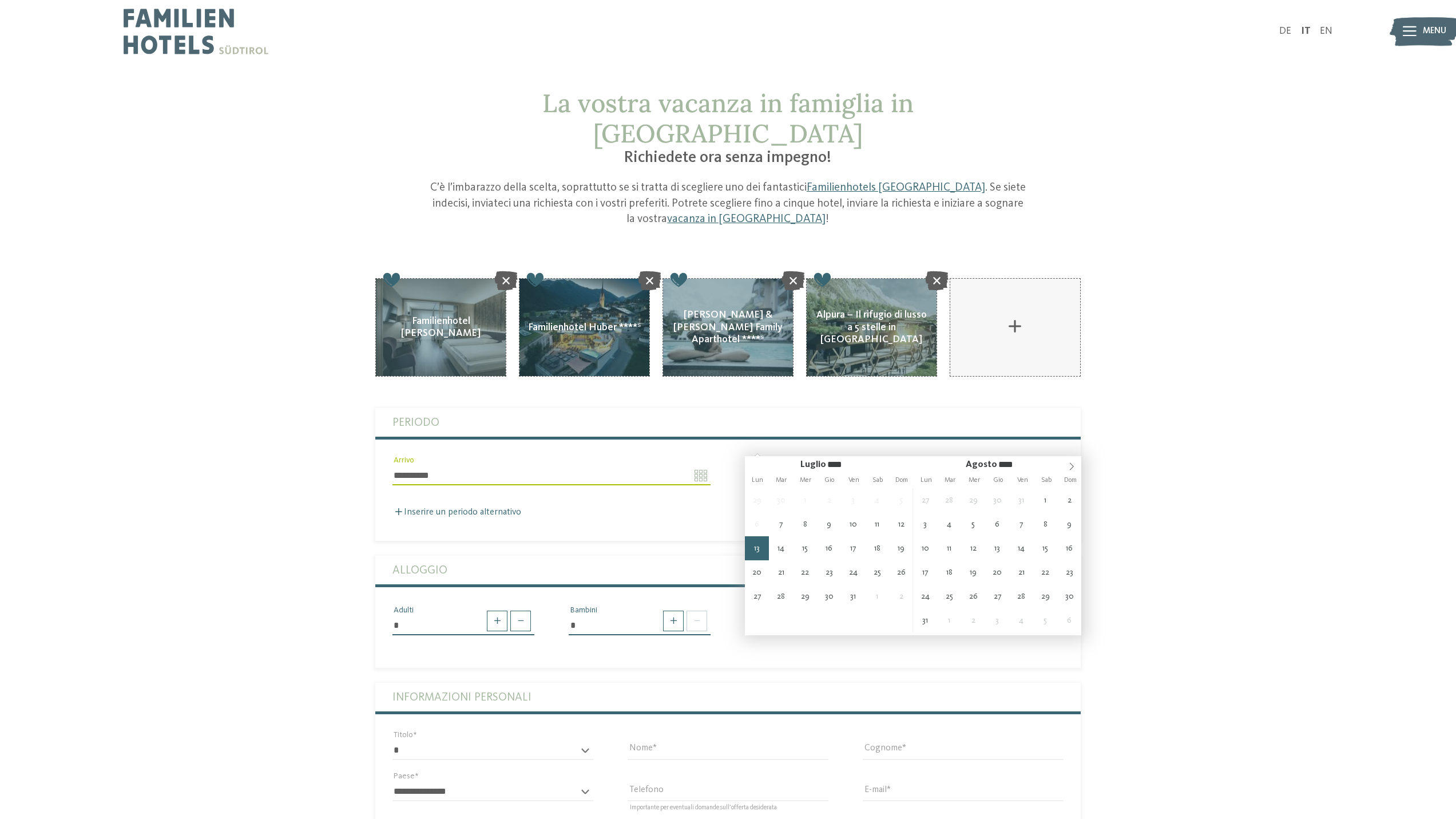
type input "**********"
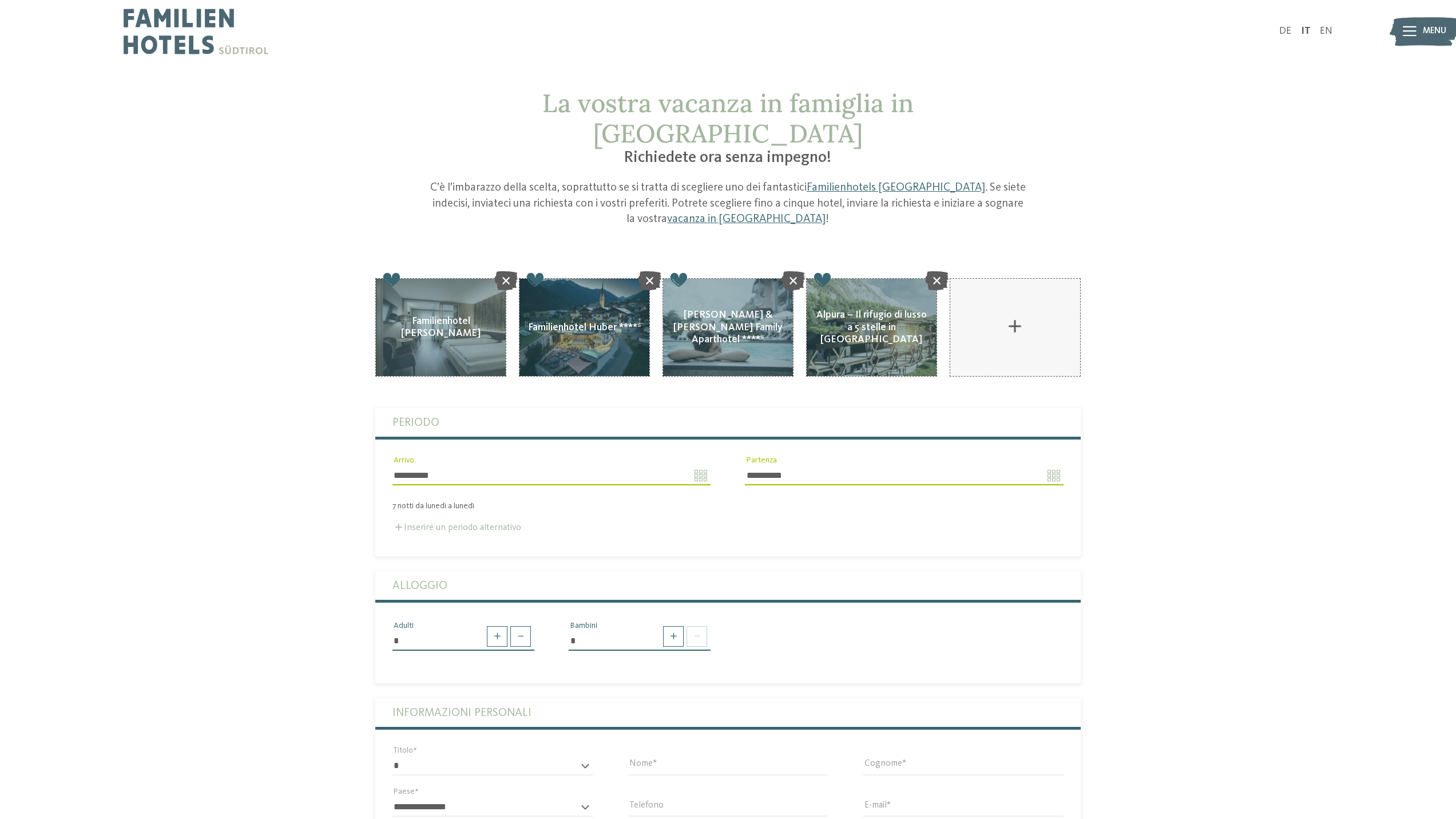
click at [399, 524] on span at bounding box center [398, 527] width 7 height 7
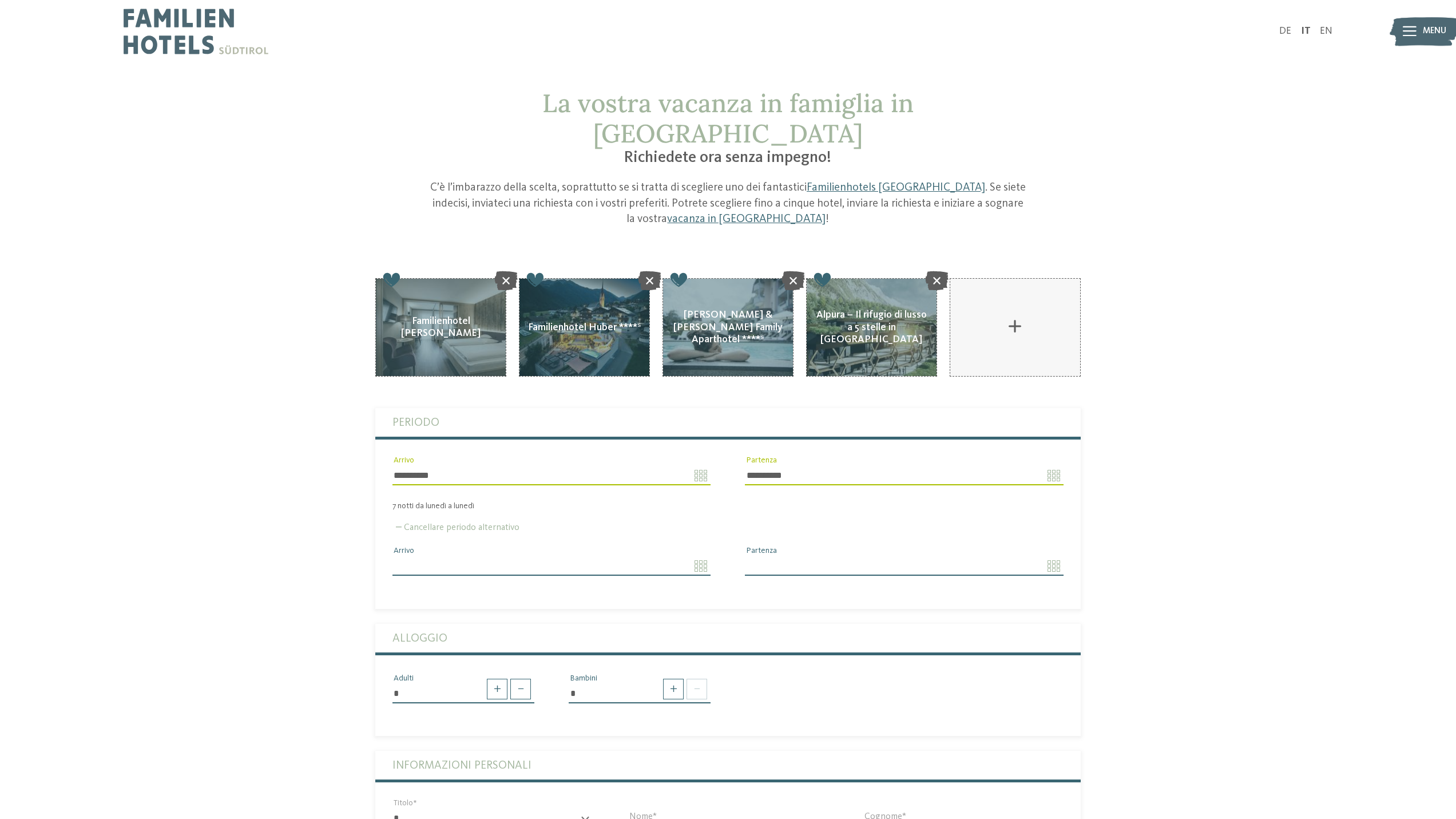
click at [409, 511] on div "Cancellare periodo alternativo [GEOGRAPHIC_DATA] [GEOGRAPHIC_DATA]" at bounding box center [728, 548] width 705 height 75
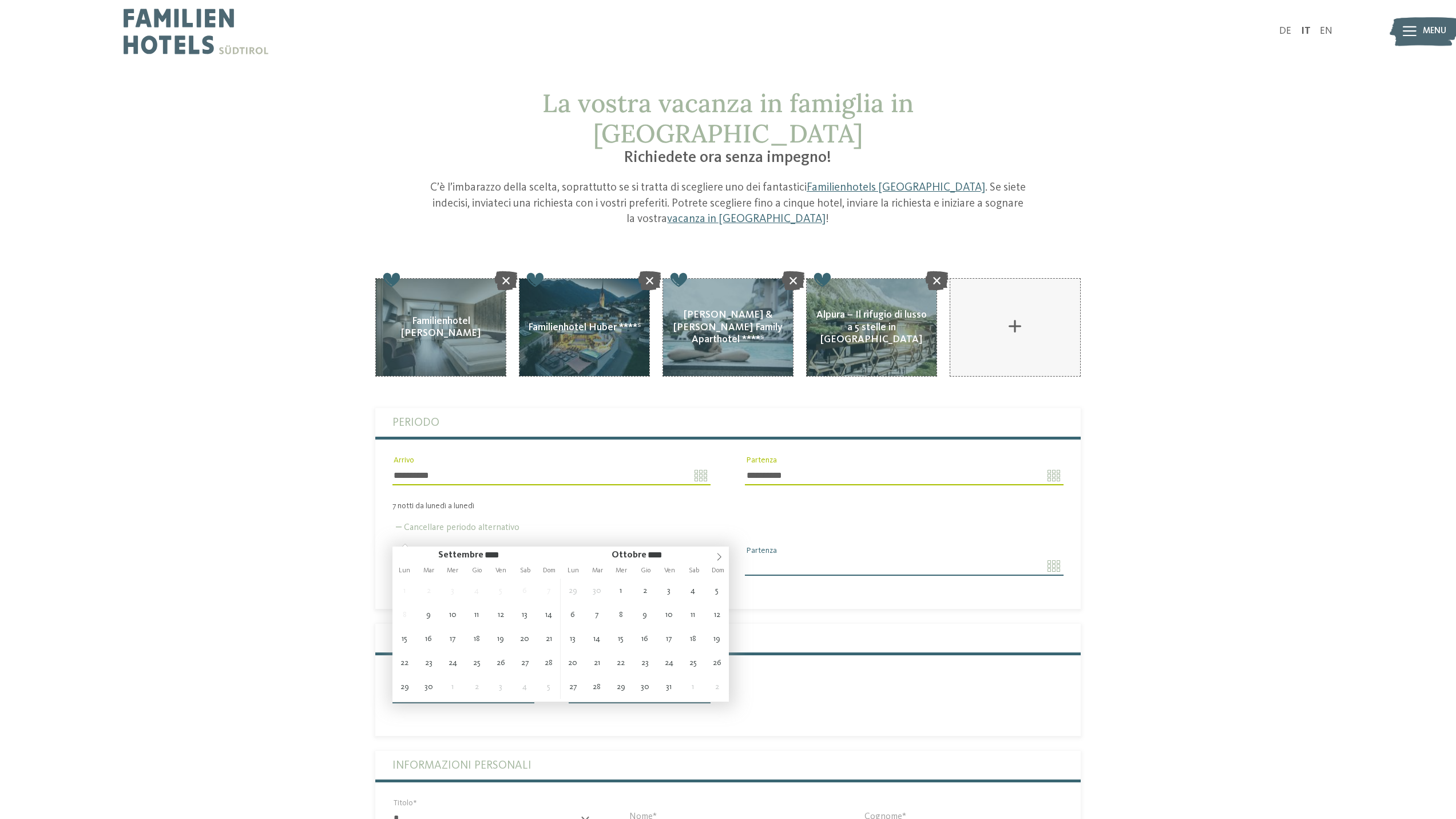
click at [425, 556] on input "Arrivo" at bounding box center [552, 566] width 318 height 20
click at [717, 554] on icon at bounding box center [718, 557] width 8 height 8
type input "****"
click at [717, 554] on icon at bounding box center [718, 557] width 8 height 8
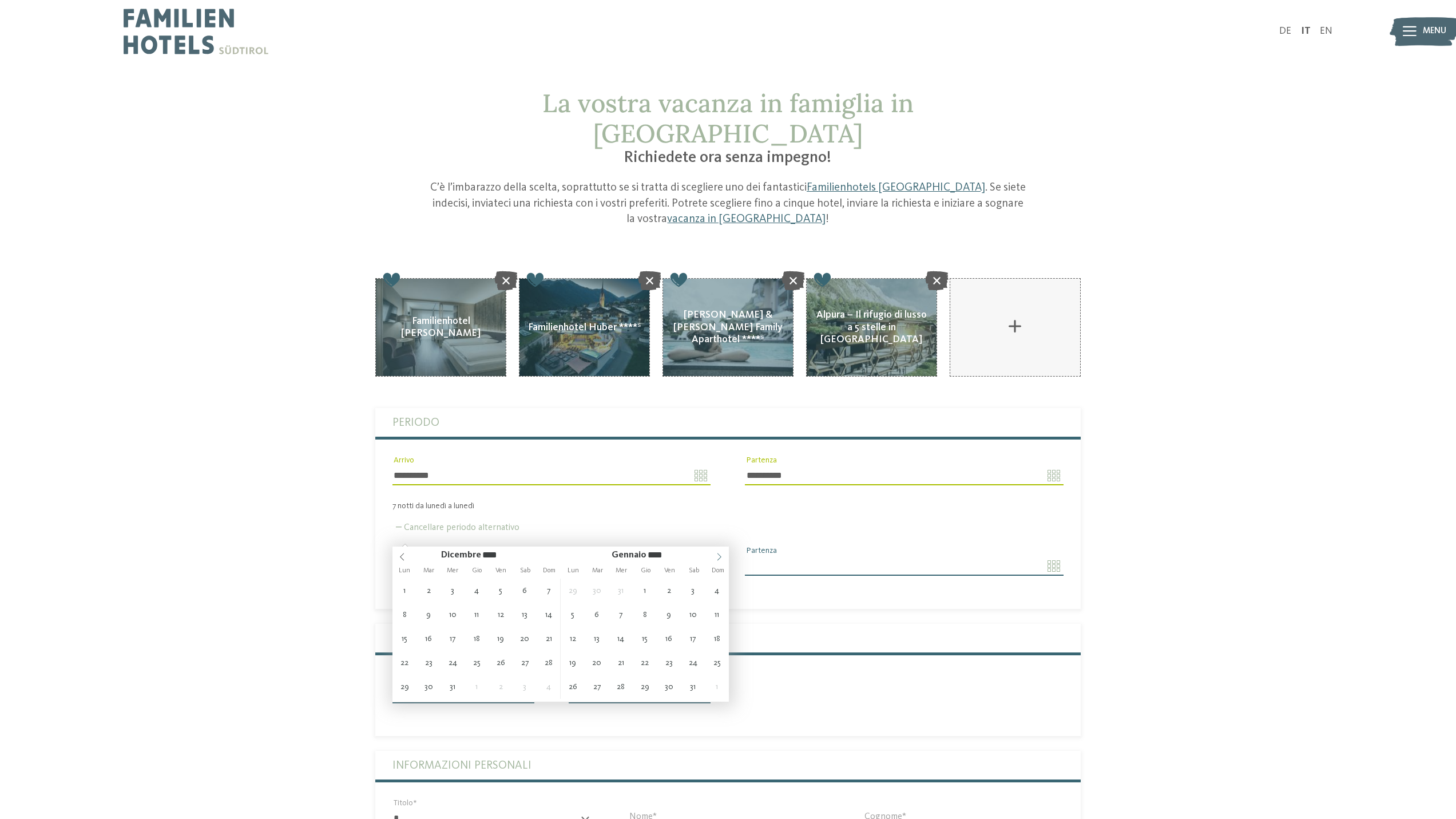
type input "****"
click at [717, 554] on icon at bounding box center [718, 557] width 8 height 8
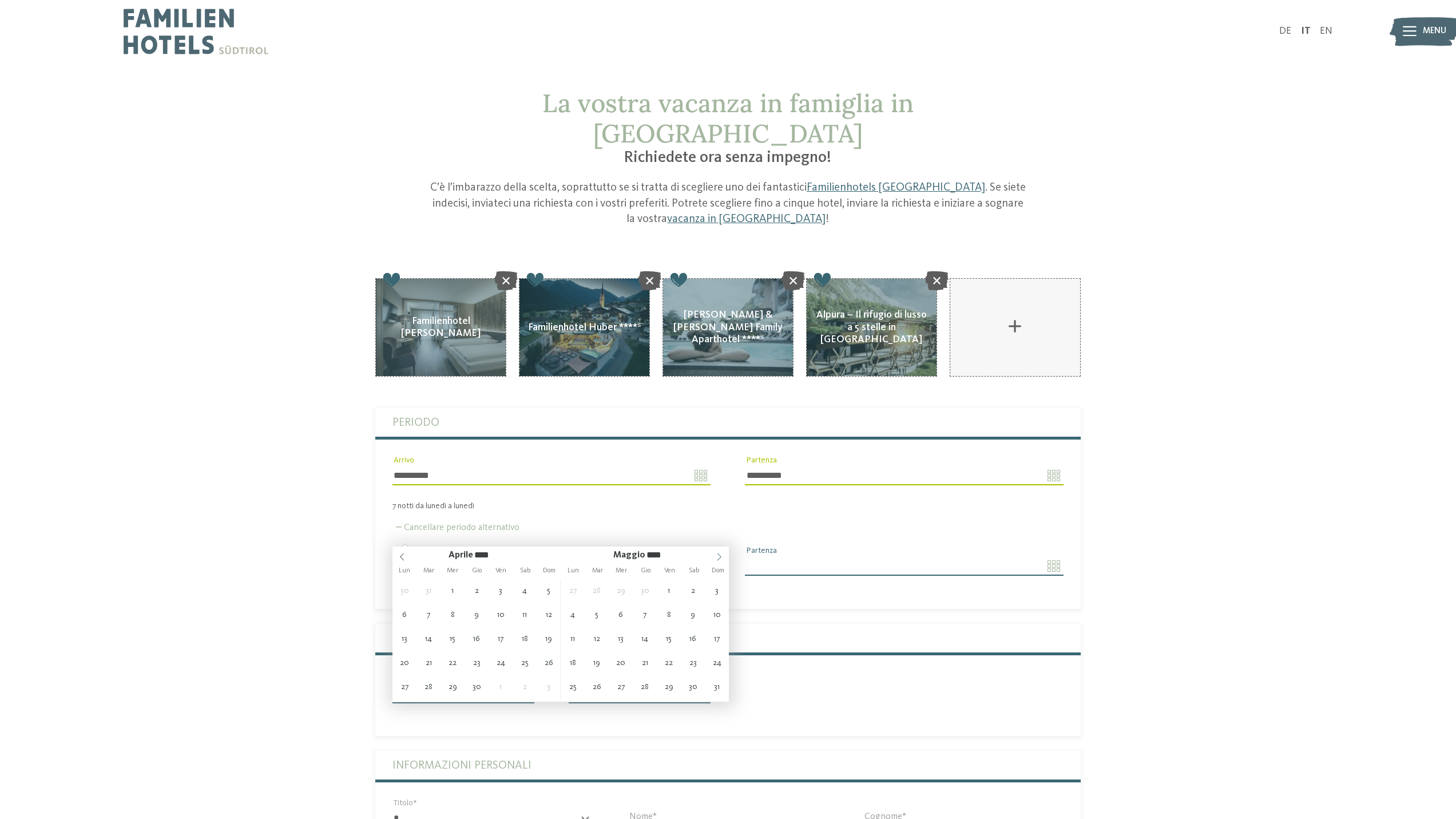
click at [717, 554] on icon at bounding box center [718, 557] width 8 height 8
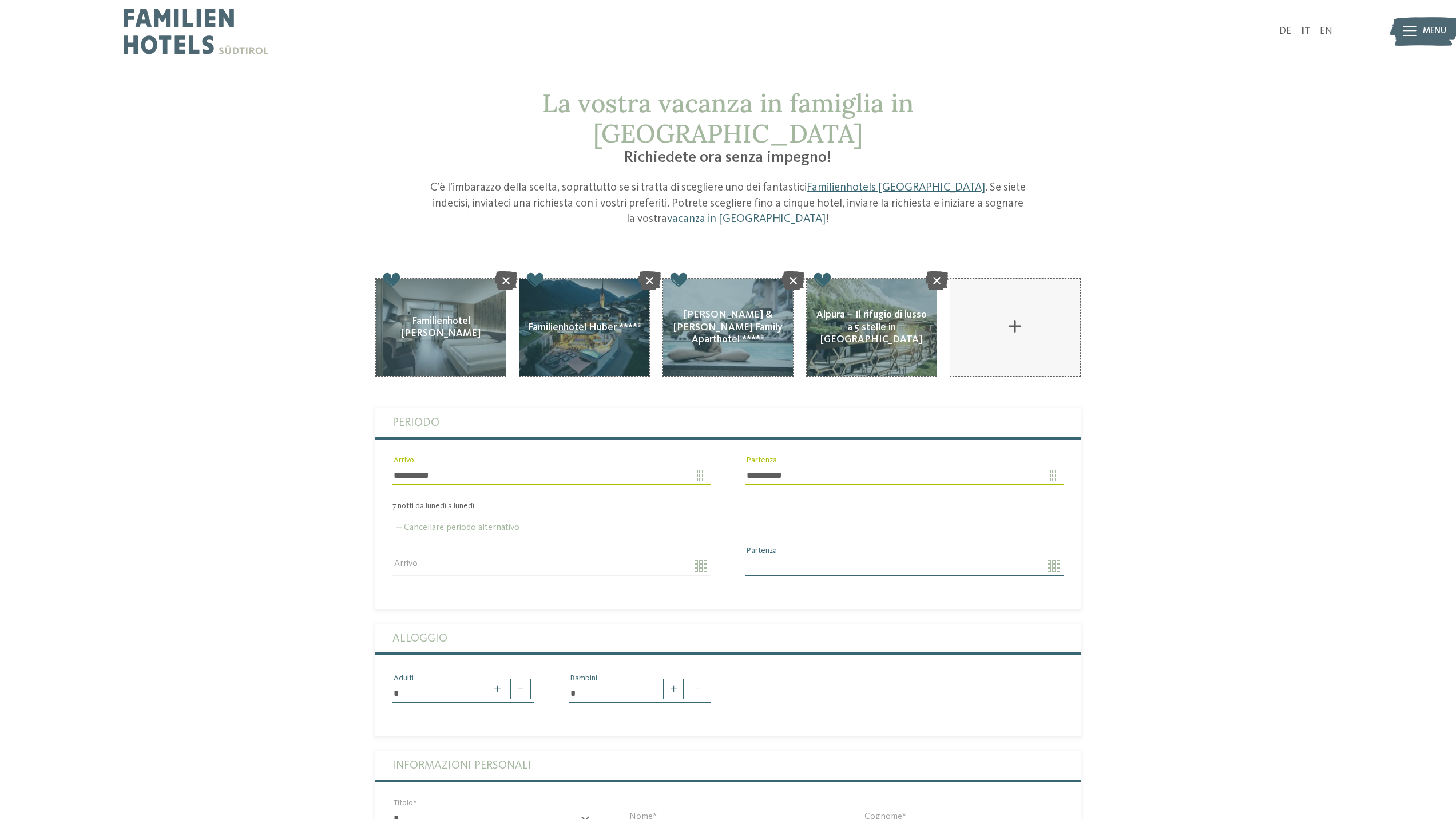
click at [322, 521] on div "AKI Family Resort PLOSE aggiungere" at bounding box center [728, 661] width 857 height 765
click at [523, 572] on fieldset "**********" at bounding box center [728, 508] width 705 height 201
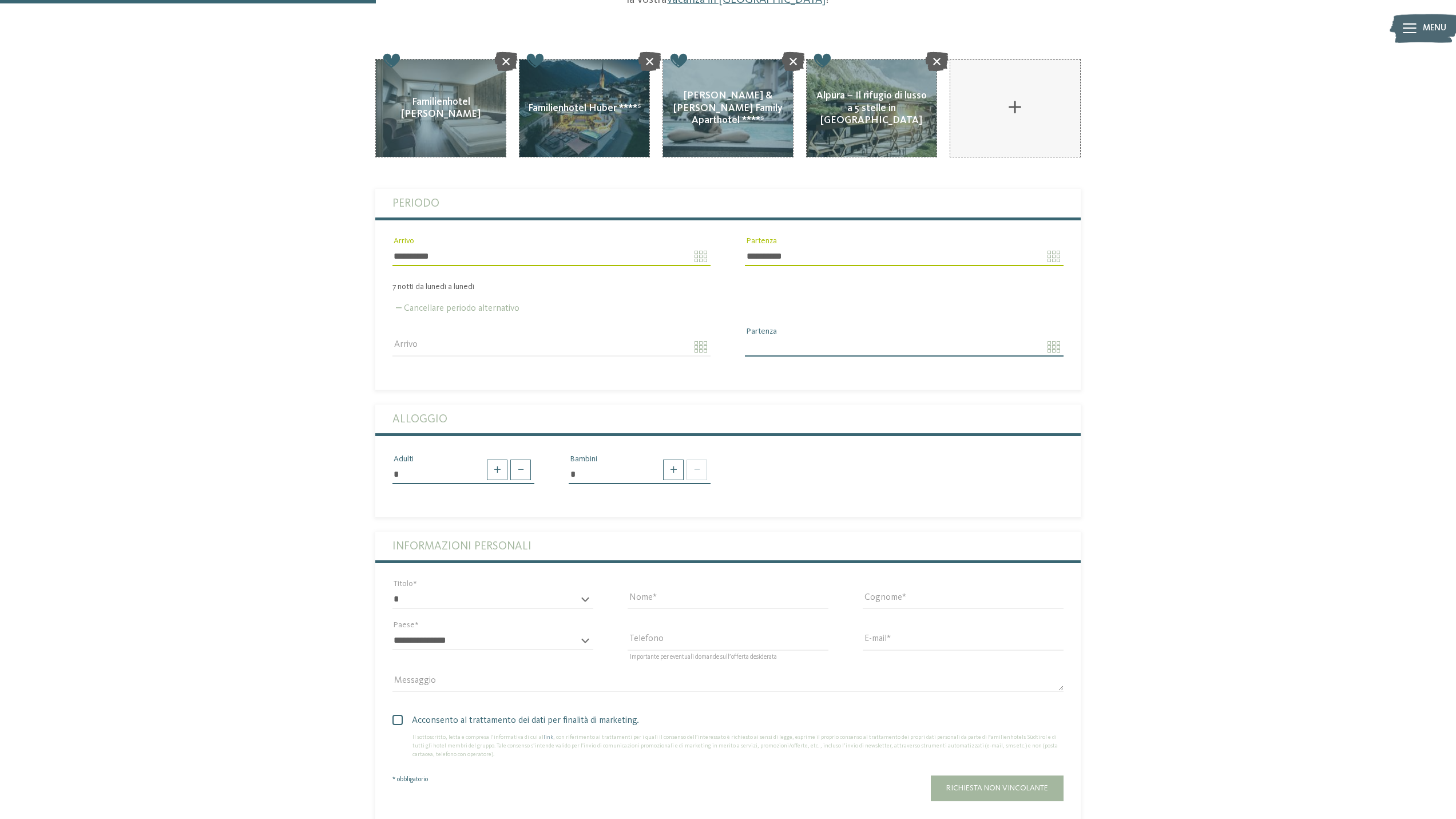
scroll to position [229, 0]
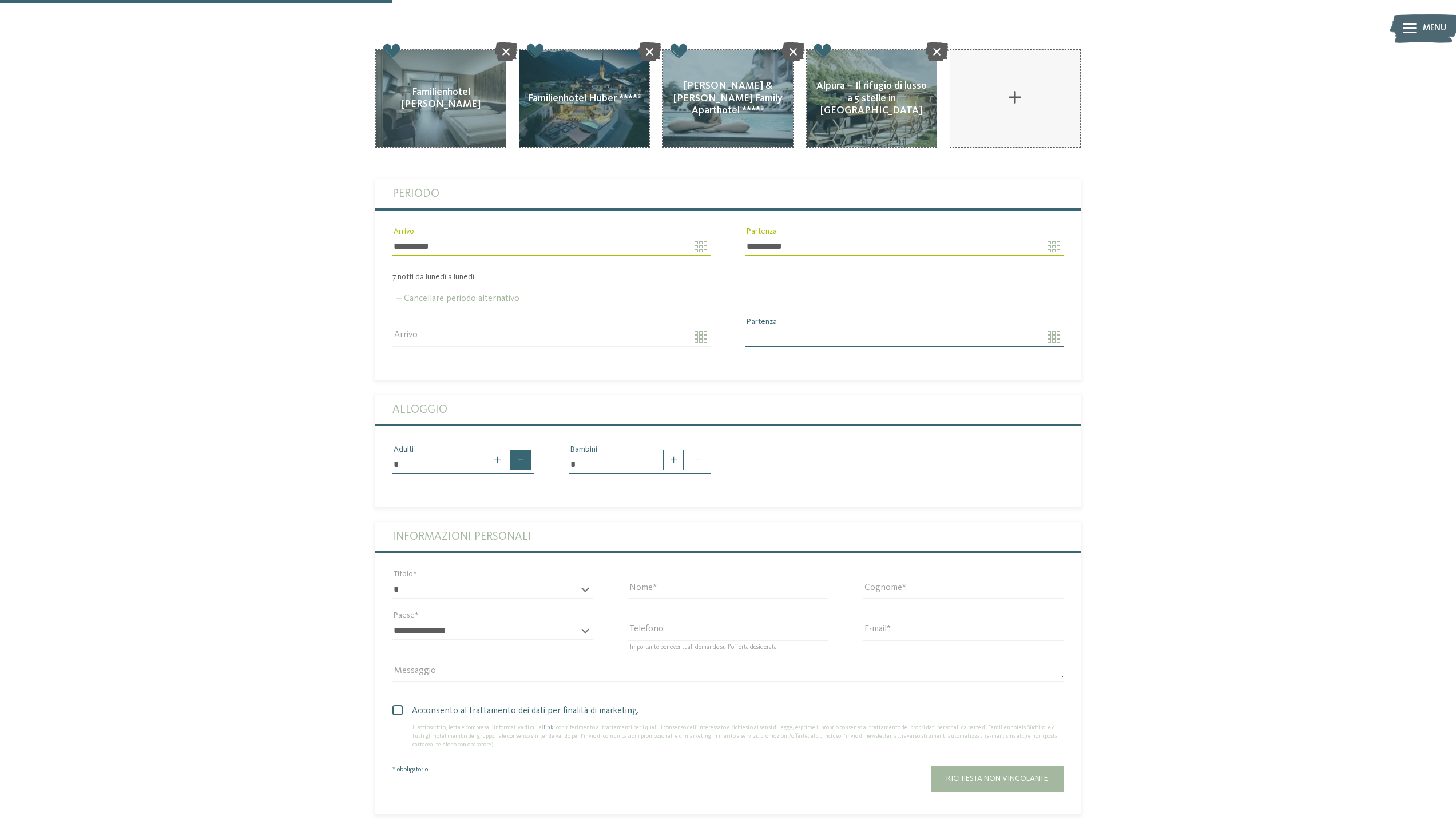
click at [519, 450] on span at bounding box center [521, 460] width 20 height 20
click at [507, 450] on span at bounding box center [497, 460] width 20 height 20
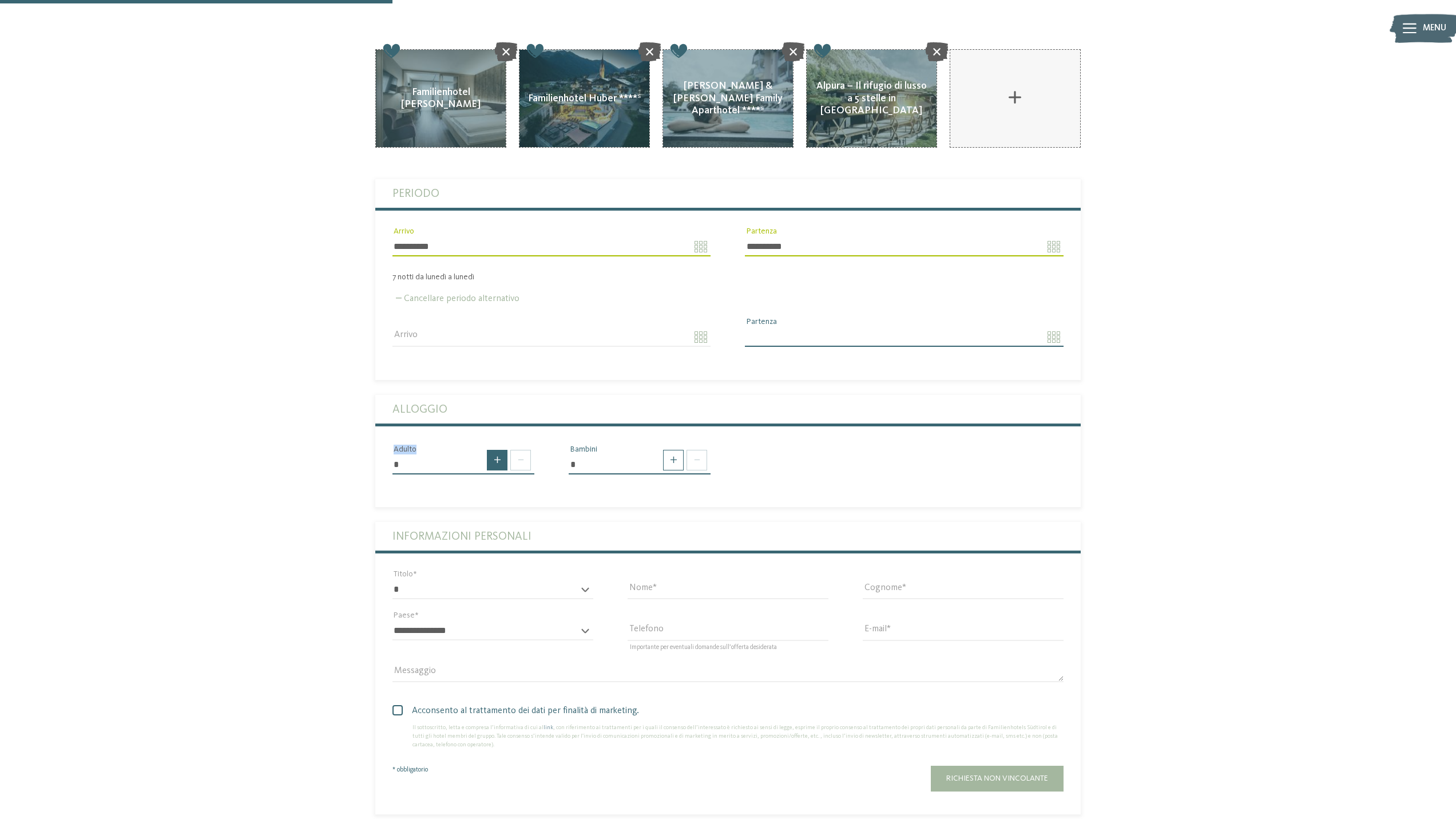
click at [507, 450] on span at bounding box center [497, 460] width 20 height 20
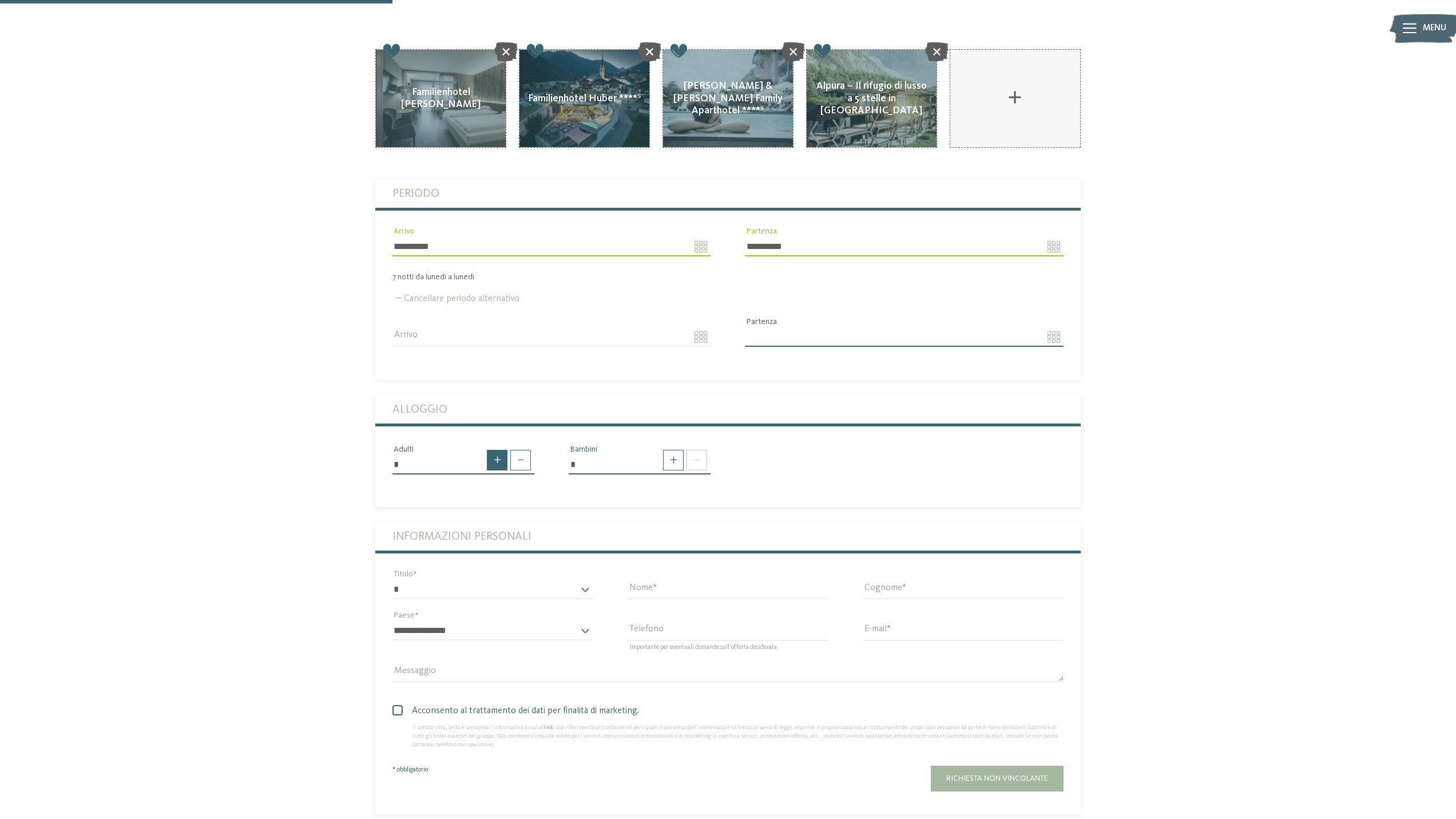
click at [507, 450] on span at bounding box center [497, 460] width 20 height 20
type input "**"
click at [669, 450] on span at bounding box center [673, 460] width 20 height 20
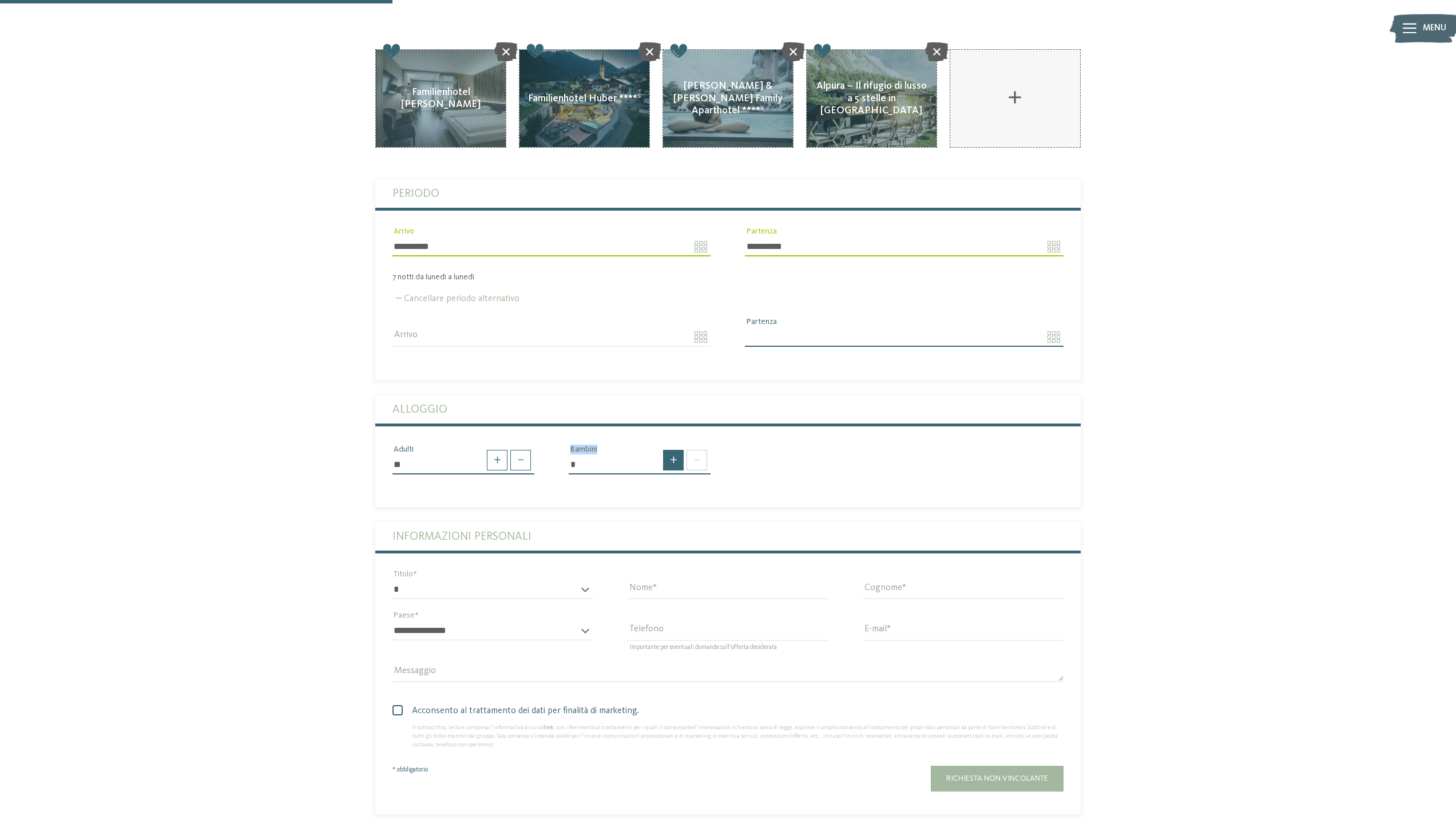
click at [669, 450] on span at bounding box center [673, 460] width 20 height 20
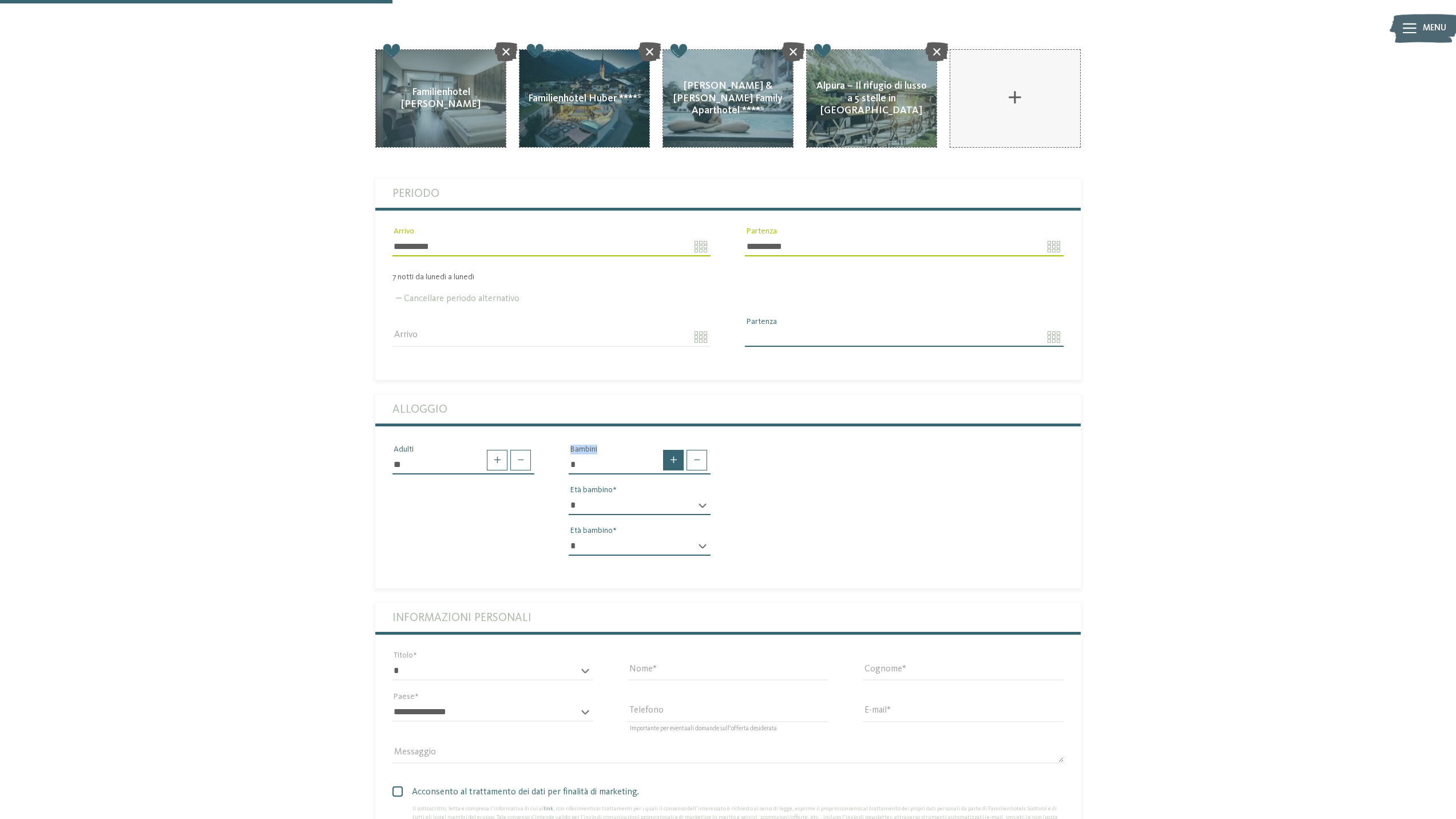
click at [669, 450] on span at bounding box center [673, 460] width 20 height 20
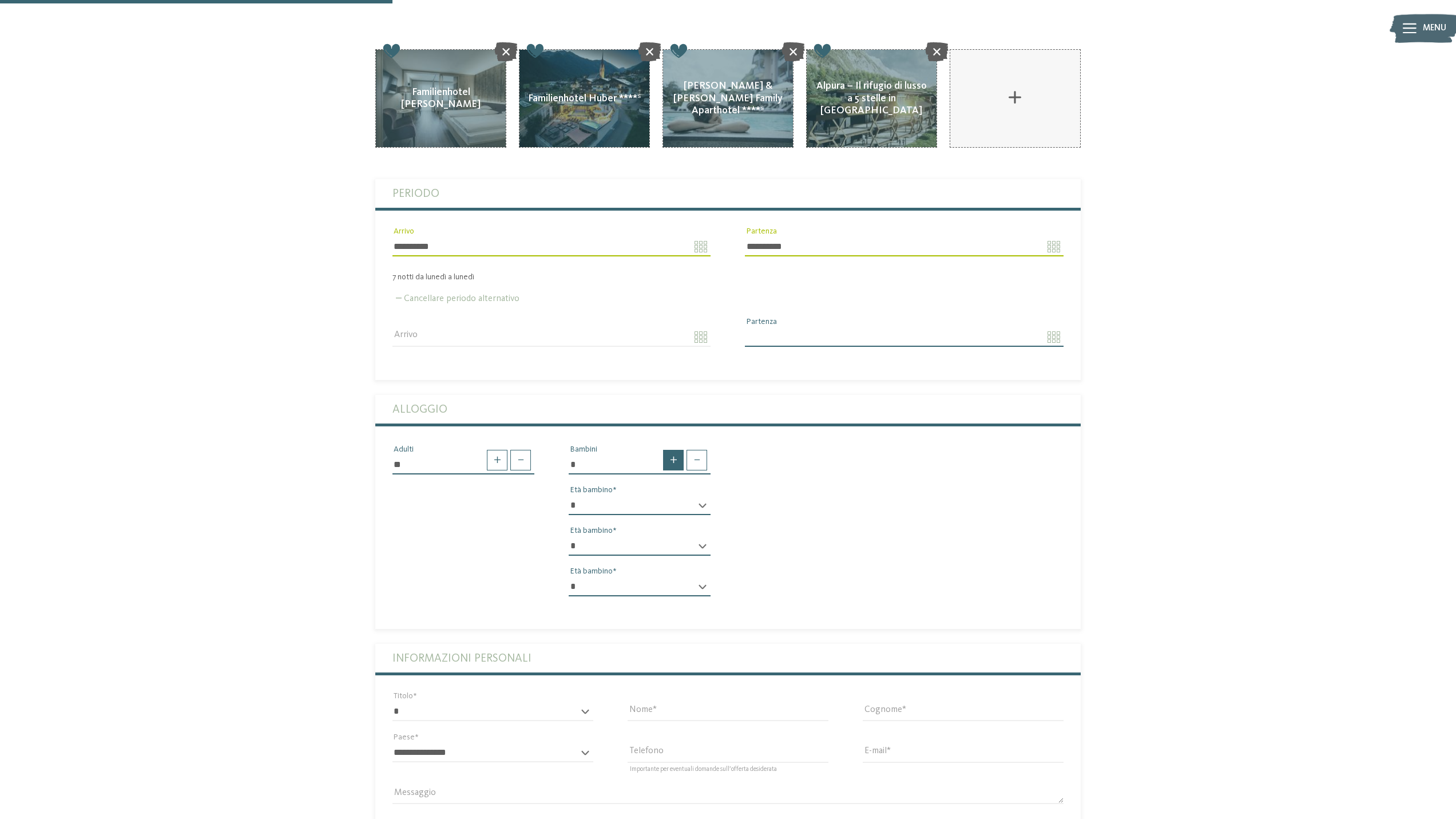
click at [669, 450] on span at bounding box center [673, 460] width 20 height 20
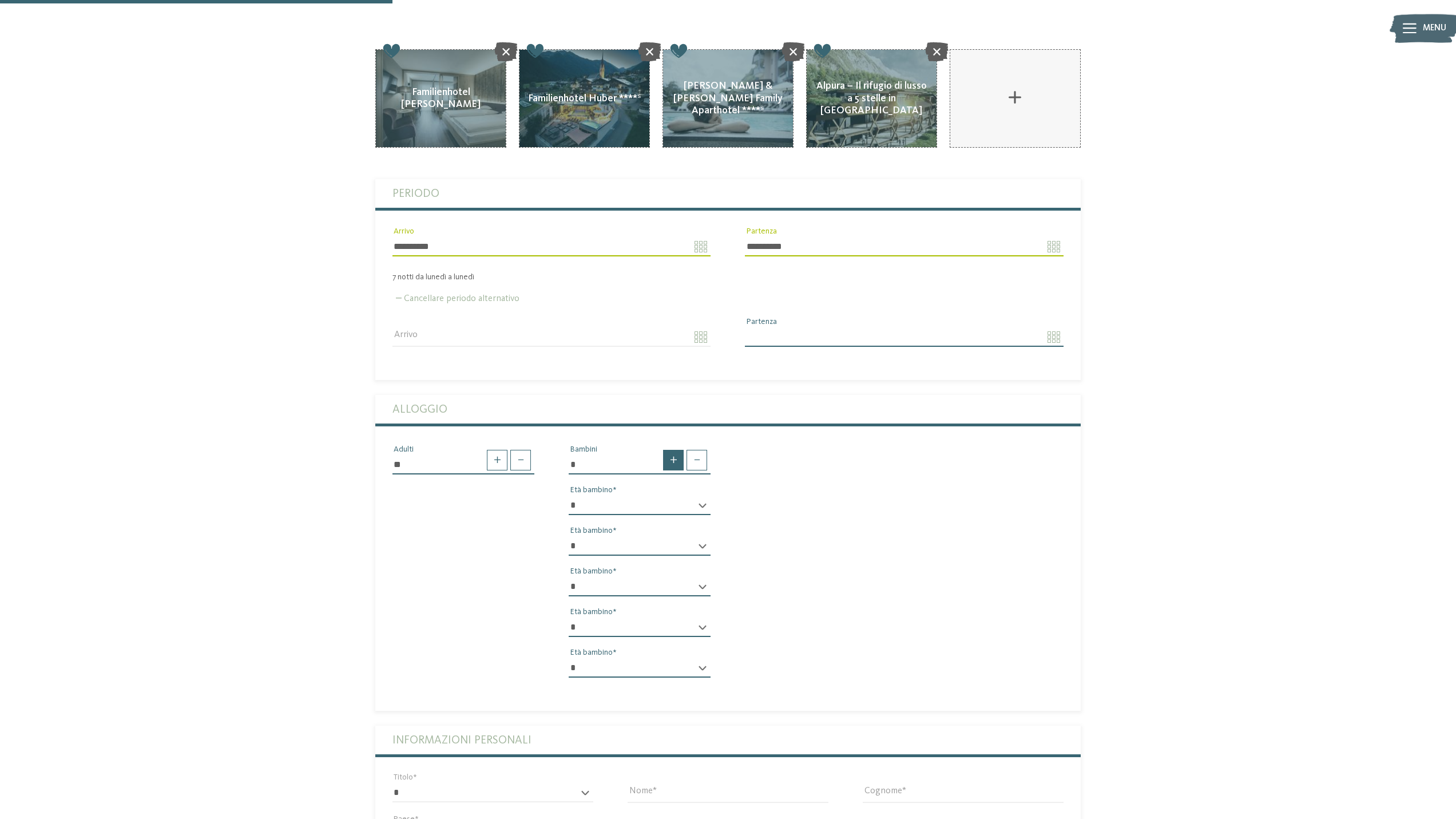
click at [669, 450] on span at bounding box center [673, 460] width 20 height 20
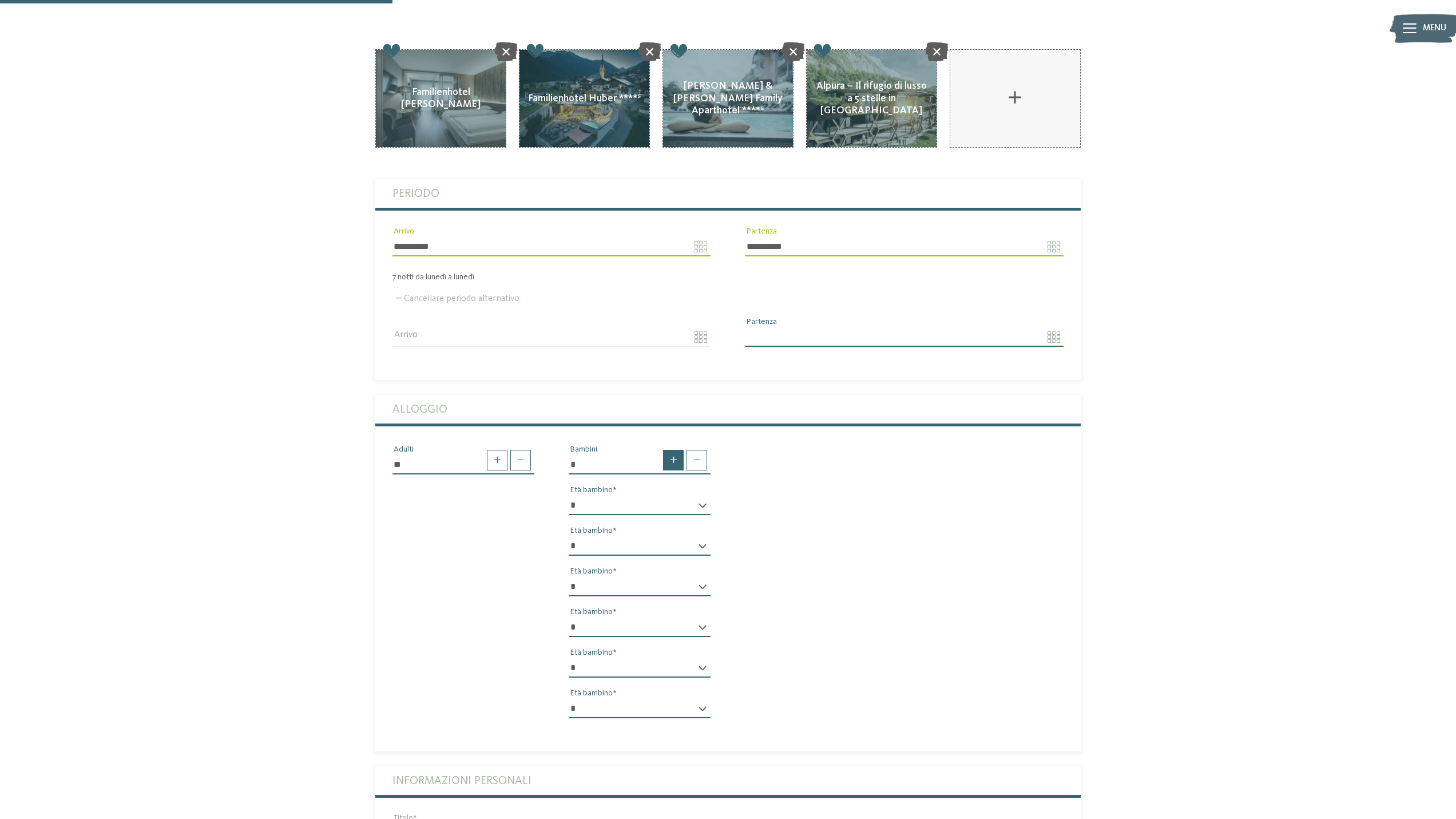
click at [669, 450] on span at bounding box center [673, 460] width 20 height 20
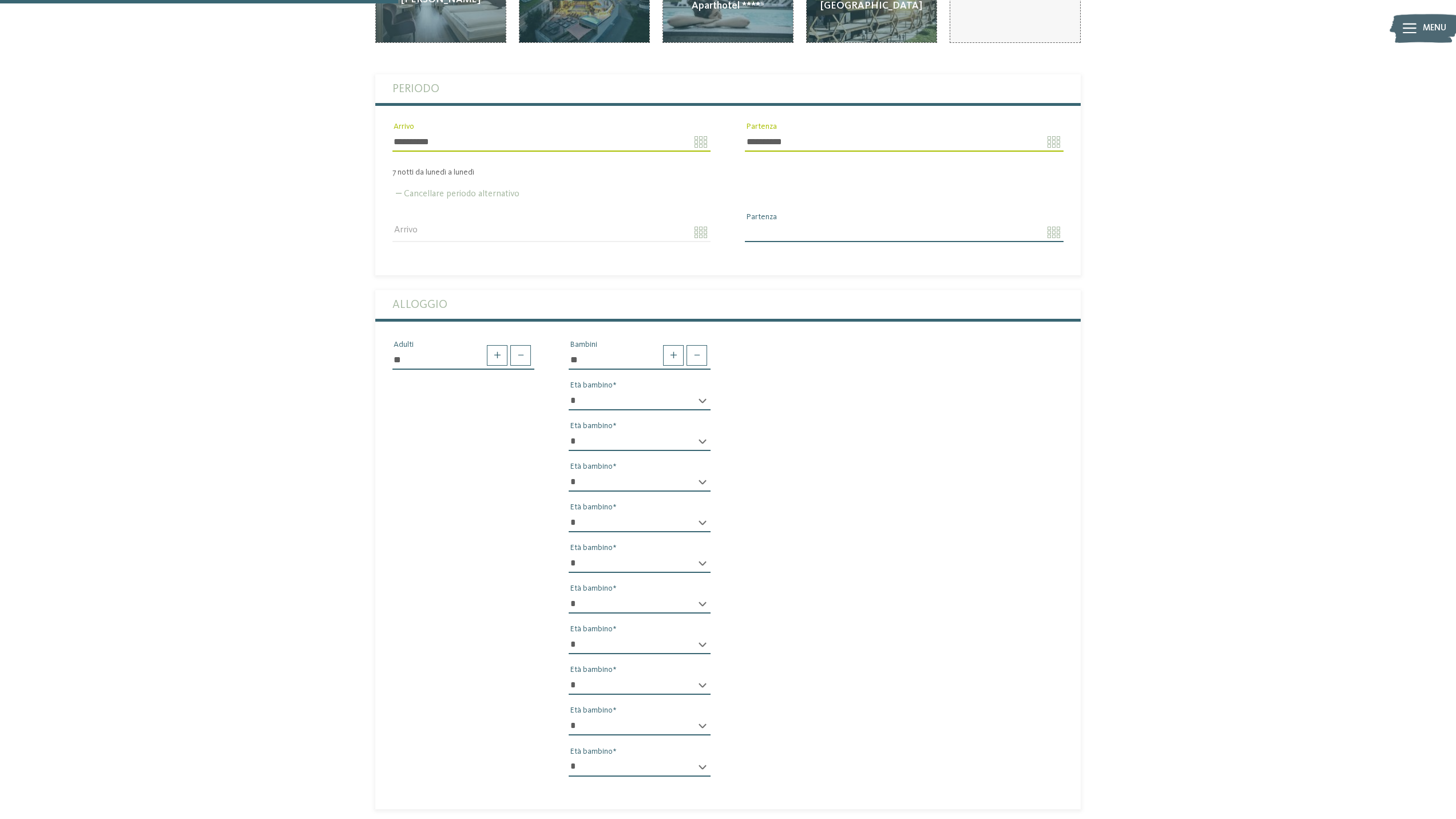
scroll to position [343, 0]
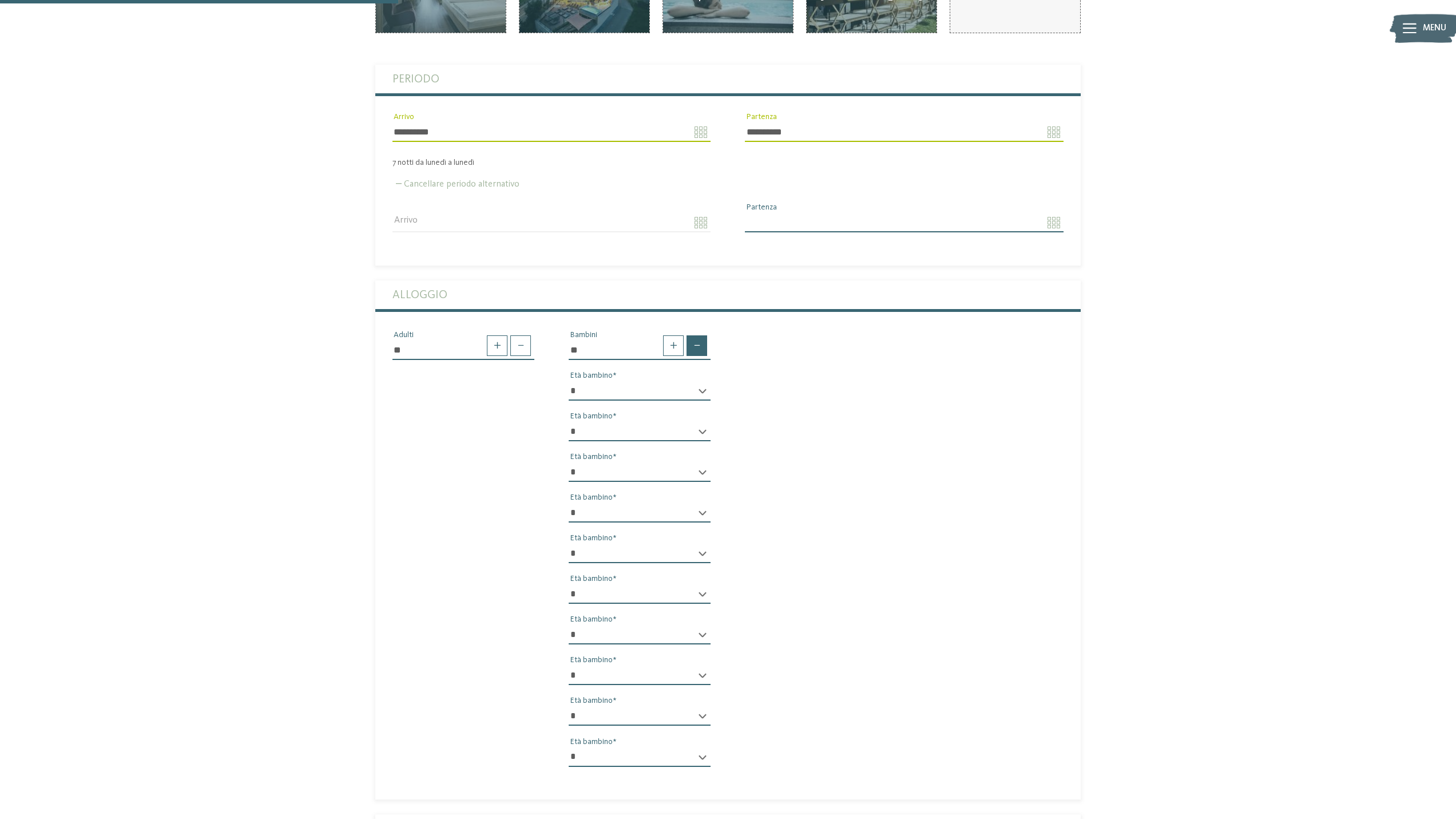
click at [704, 335] on span at bounding box center [697, 346] width 20 height 20
type input "*"
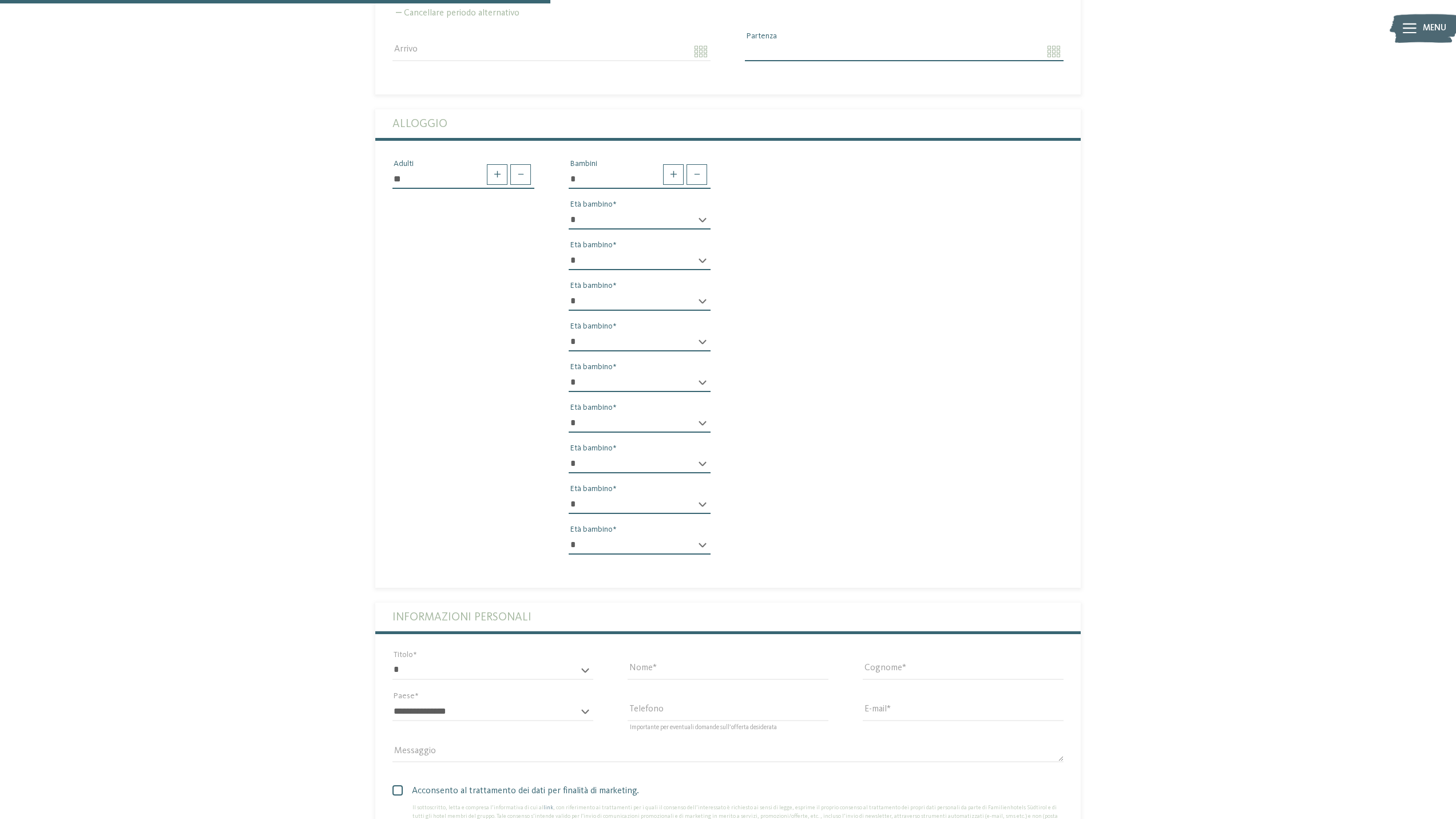
scroll to position [515, 0]
